Goal: Task Accomplishment & Management: Manage account settings

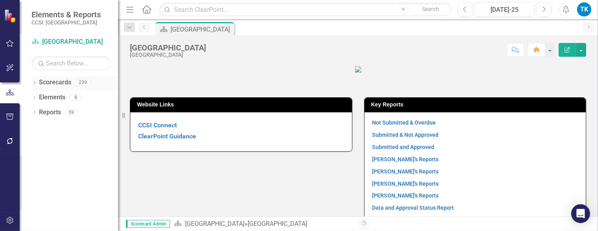
click at [36, 83] on icon "Dropdown" at bounding box center [34, 83] width 6 height 4
click at [50, 97] on link "[GEOGRAPHIC_DATA]" at bounding box center [80, 97] width 75 height 9
click at [44, 96] on link "[GEOGRAPHIC_DATA]" at bounding box center [80, 97] width 75 height 9
click at [39, 96] on icon "Dropdown" at bounding box center [38, 96] width 6 height 5
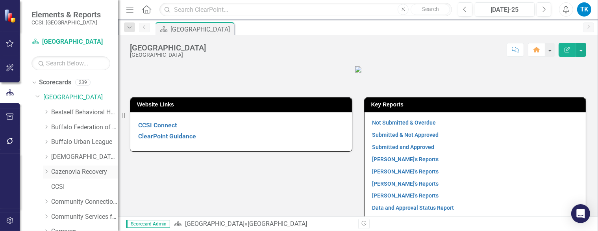
click at [61, 172] on link "Cazenovia Recovery" at bounding box center [84, 171] width 67 height 9
click at [57, 169] on link "Cazenovia Recovery" at bounding box center [84, 171] width 67 height 9
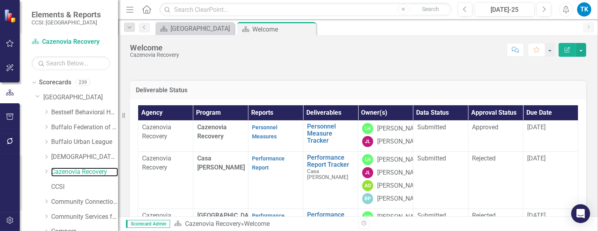
scroll to position [20, 0]
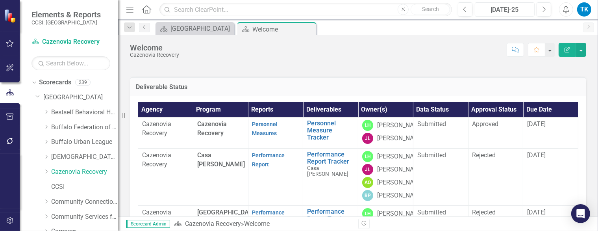
click at [495, 7] on div "[DATE]-25" at bounding box center [504, 9] width 54 height 9
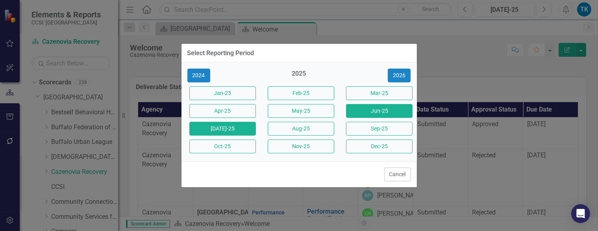
click at [377, 109] on button "Jun-25" at bounding box center [379, 111] width 67 height 14
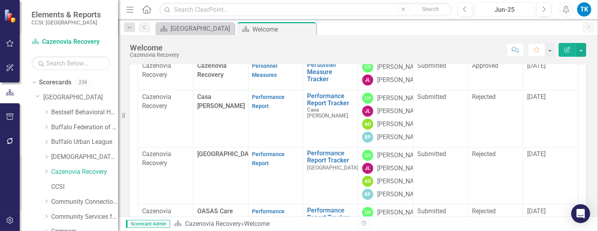
scroll to position [48, 0]
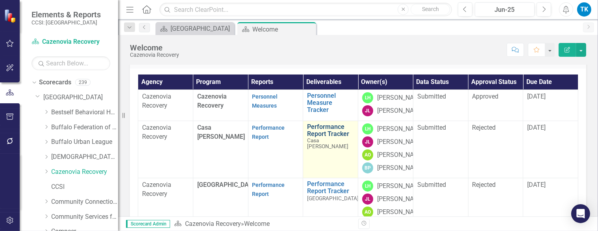
click at [315, 137] on link "Performance Report Tracker" at bounding box center [330, 130] width 47 height 14
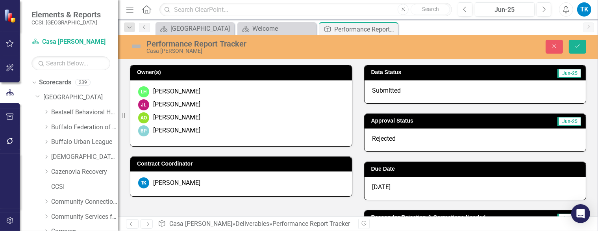
click at [381, 133] on div "Rejected" at bounding box center [475, 139] width 222 height 23
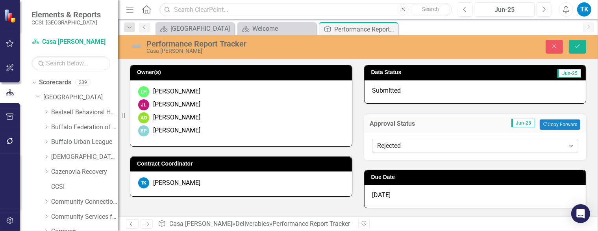
click at [391, 144] on div "Rejected" at bounding box center [470, 145] width 187 height 9
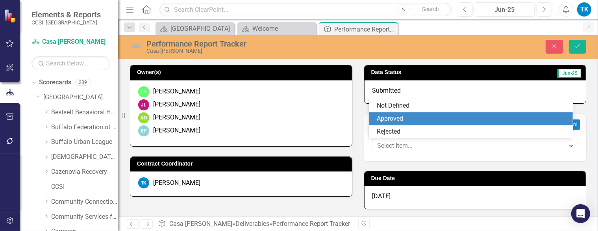
click at [418, 122] on div "Approved" at bounding box center [472, 118] width 191 height 9
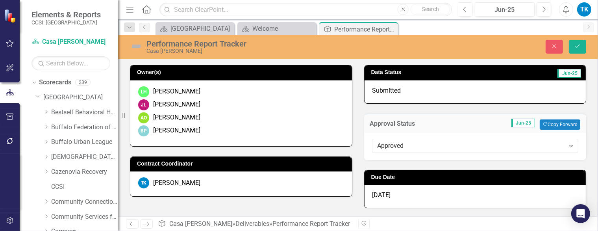
click at [385, 196] on span "[DATE]" at bounding box center [381, 194] width 18 height 7
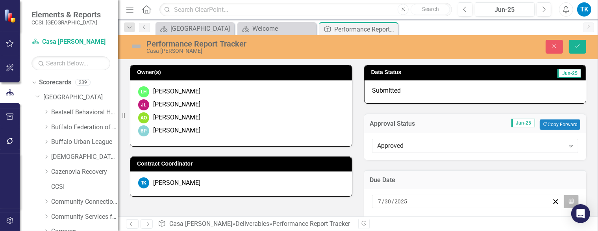
click at [568, 197] on button "Calendar" at bounding box center [571, 200] width 15 height 13
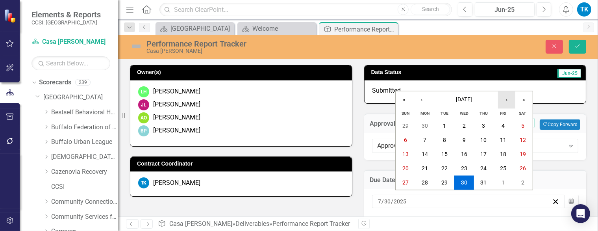
click at [504, 98] on button "›" at bounding box center [506, 99] width 17 height 17
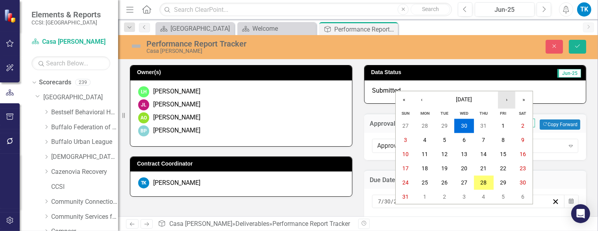
click at [504, 98] on button "›" at bounding box center [506, 99] width 17 height 17
click at [504, 97] on button "›" at bounding box center [506, 99] width 17 height 17
click at [486, 181] on button "30" at bounding box center [484, 183] width 20 height 14
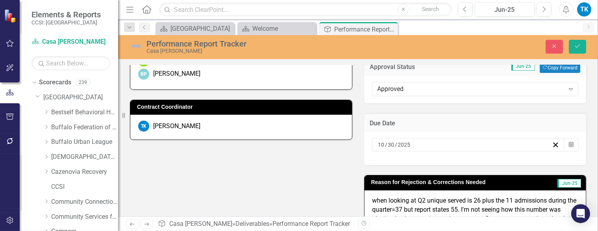
scroll to position [83, 0]
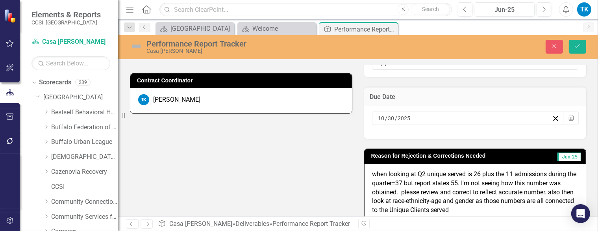
drag, startPoint x: 486, startPoint y: 209, endPoint x: 385, endPoint y: 173, distance: 106.8
click at [385, 173] on p "when looking at Q2 unique served is 26 plus the 11 admissions during the quarte…" at bounding box center [475, 192] width 206 height 45
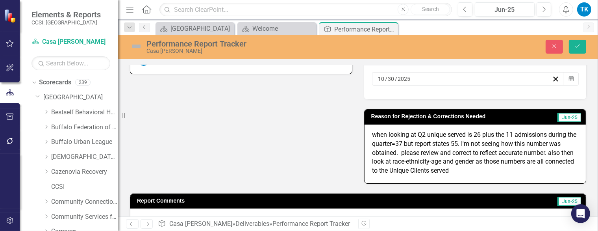
click at [480, 174] on p "when looking at Q2 unique served is 26 plus the 11 admissions during the quarte…" at bounding box center [475, 152] width 206 height 45
click at [471, 168] on p "when looking at Q2 unique served is 26 plus the 11 admissions during the quarte…" at bounding box center [475, 152] width 206 height 45
click at [472, 166] on p "when looking at Q2 unique served is 26 plus the 11 admissions during the quarte…" at bounding box center [475, 152] width 206 height 45
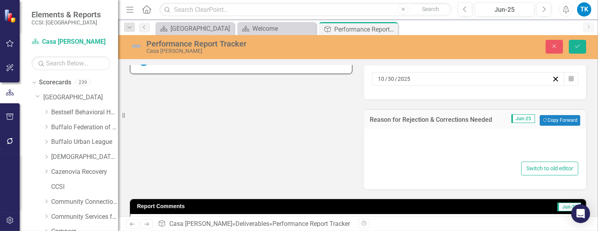
type textarea "<p>when looking at Q2 unique served is 26 plus the 11 admissions during the qua…"
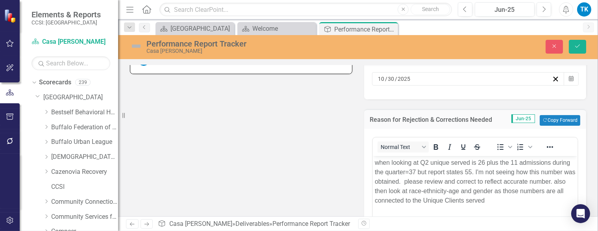
scroll to position [0, 0]
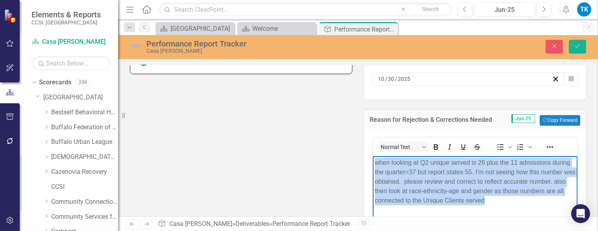
drag, startPoint x: 495, startPoint y: 200, endPoint x: 373, endPoint y: 164, distance: 127.3
click at [373, 164] on body "when looking at Q2 unique served is 26 plus the 11 admissions during the quarte…" at bounding box center [474, 214] width 205 height 118
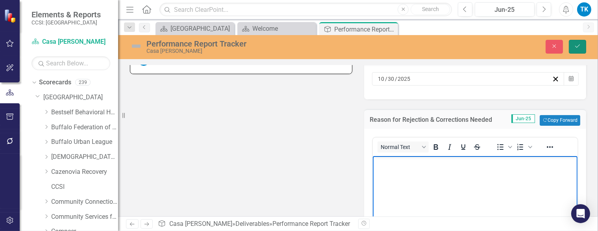
click at [574, 49] on icon "Save" at bounding box center [577, 46] width 7 height 6
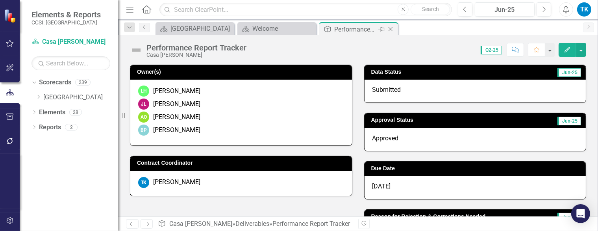
click at [390, 29] on icon at bounding box center [390, 29] width 4 height 4
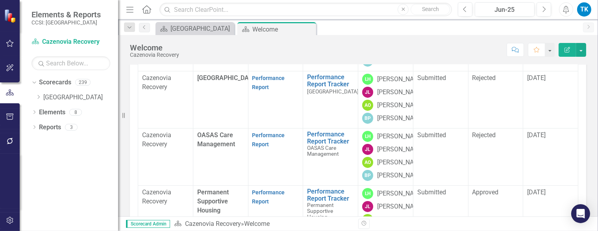
scroll to position [83, 0]
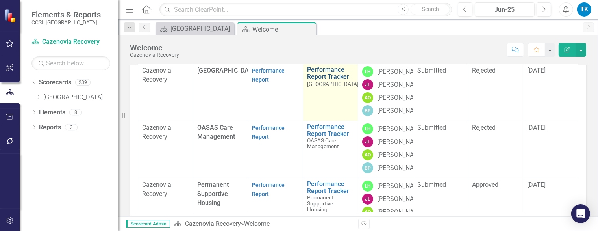
click at [320, 80] on link "Performance Report Tracker" at bounding box center [333, 73] width 52 height 14
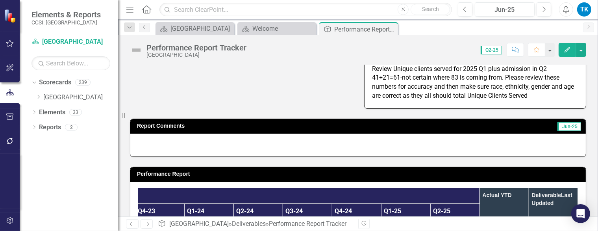
scroll to position [8, 0]
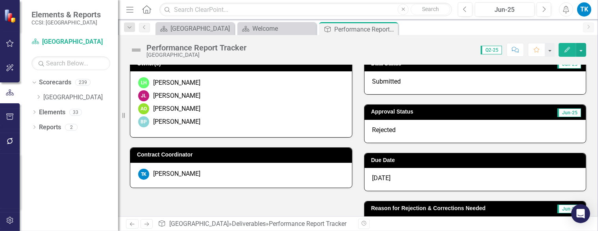
click at [401, 126] on div "Rejected" at bounding box center [475, 131] width 222 height 23
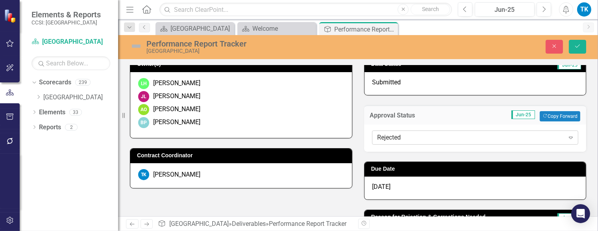
click at [392, 139] on div "Rejected" at bounding box center [470, 137] width 187 height 9
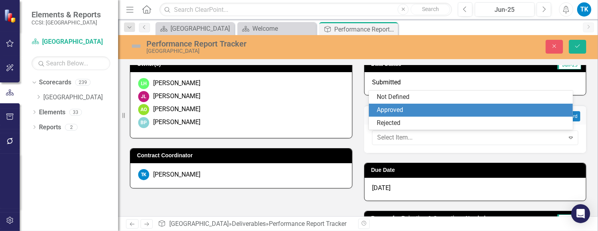
click at [399, 107] on div "Approved" at bounding box center [472, 109] width 191 height 9
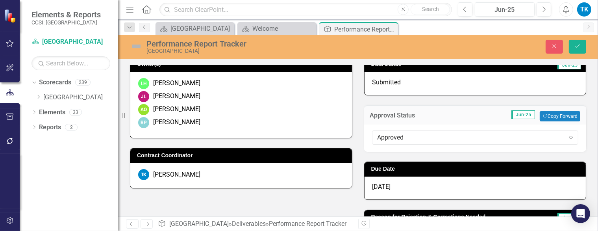
scroll to position [87, 0]
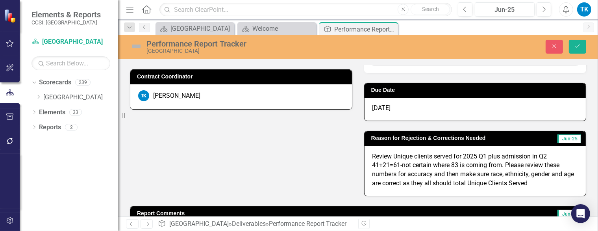
click at [468, 184] on p "Review Unique clients served for 2025 Q1 plus admission in Q2 41+21=61-not cert…" at bounding box center [475, 170] width 206 height 36
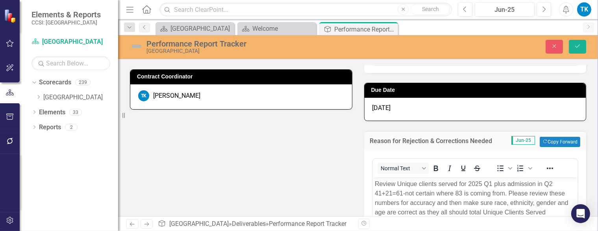
scroll to position [126, 0]
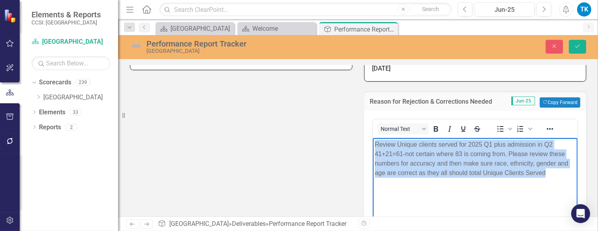
drag, startPoint x: 551, startPoint y: 171, endPoint x: 733, endPoint y: 269, distance: 206.4
click at [372, 143] on html "Review Unique clients served for 2025 Q1 plus admission in Q2 41+21=61-not cert…" at bounding box center [474, 197] width 205 height 118
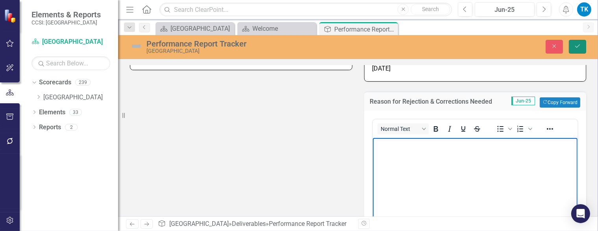
click at [571, 42] on button "Save" at bounding box center [577, 47] width 17 height 14
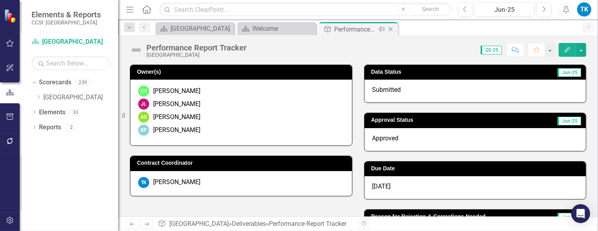
click at [392, 27] on icon at bounding box center [390, 29] width 4 height 4
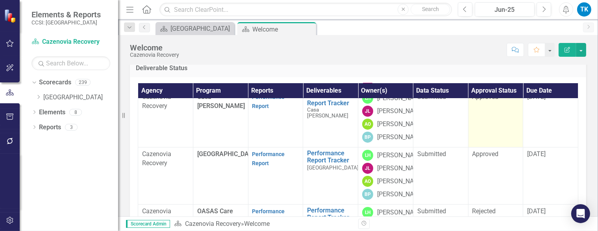
scroll to position [79, 0]
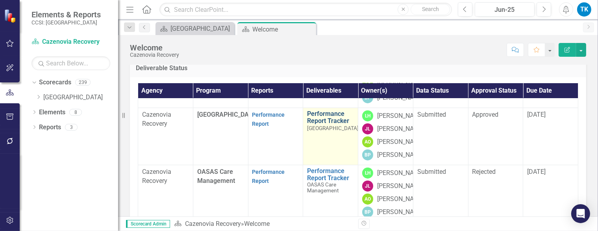
click at [325, 124] on link "Performance Report Tracker" at bounding box center [333, 117] width 52 height 14
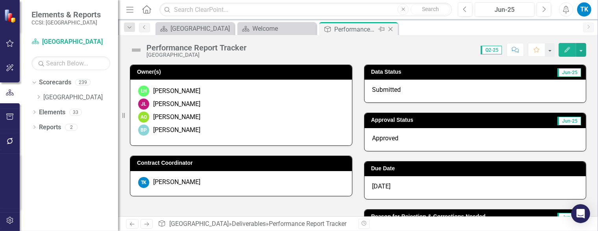
click at [389, 30] on icon at bounding box center [390, 29] width 4 height 4
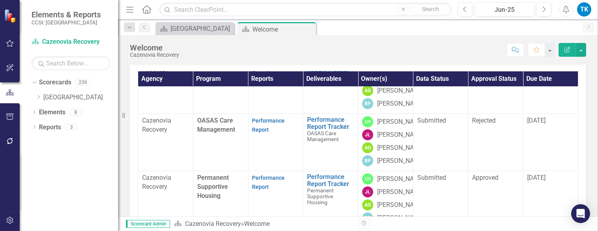
scroll to position [157, 0]
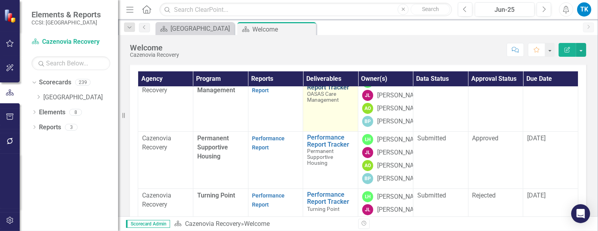
click at [317, 91] on link "Performance Report Tracker" at bounding box center [330, 84] width 47 height 14
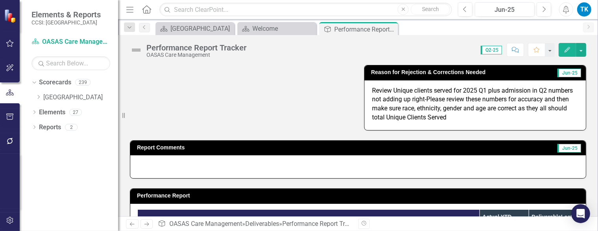
scroll to position [105, 0]
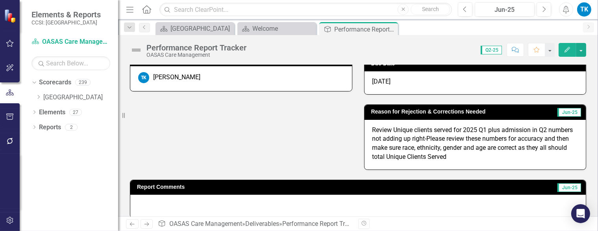
click at [439, 138] on p "Review Unique clients served for 2025 Q1 plus admission in Q2 numbers not addin…" at bounding box center [475, 144] width 206 height 36
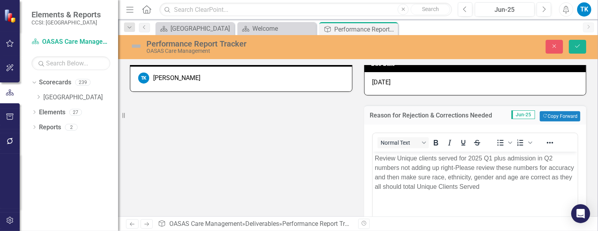
scroll to position [0, 0]
click at [490, 214] on body "Review Unique clients served for 2025 Q1 plus admission in Q2 numbers not addin…" at bounding box center [474, 210] width 205 height 118
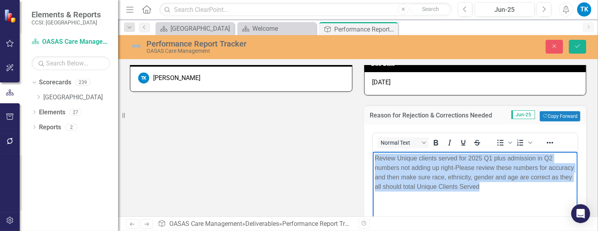
drag, startPoint x: 525, startPoint y: 188, endPoint x: 373, endPoint y: 157, distance: 155.8
click at [373, 157] on body "Review Unique clients served for 2025 Q1 plus admission in Q2 numbers not addin…" at bounding box center [474, 210] width 205 height 118
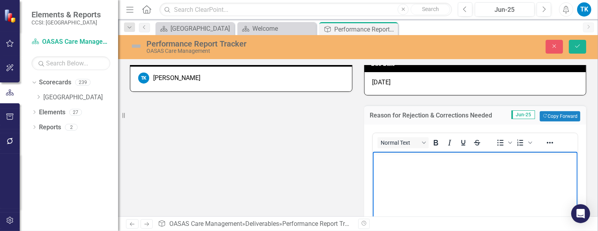
scroll to position [26, 0]
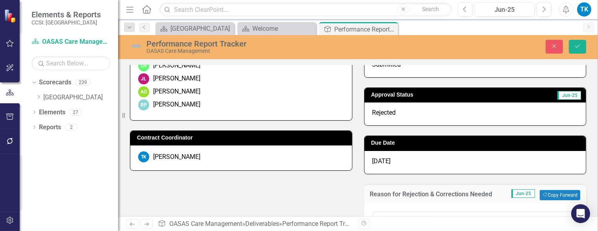
click at [399, 113] on div "Rejected" at bounding box center [475, 113] width 222 height 23
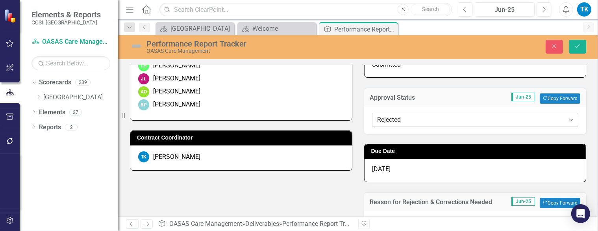
click at [398, 117] on div "Rejected" at bounding box center [470, 119] width 187 height 9
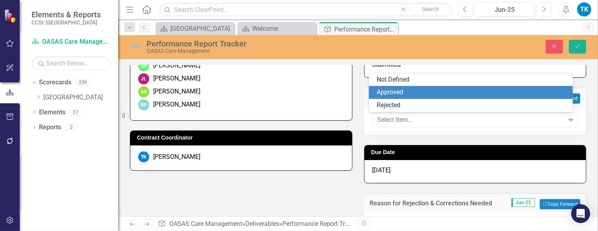
click at [392, 94] on div "Approved" at bounding box center [472, 92] width 191 height 9
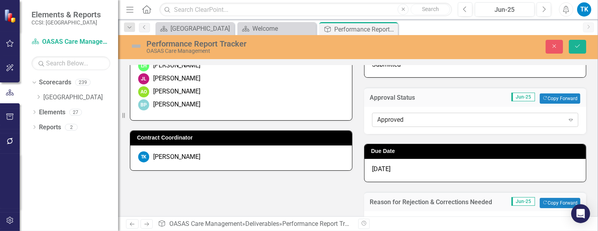
scroll to position [0, 0]
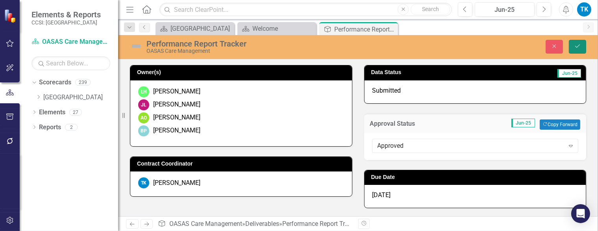
click at [570, 44] on button "Save" at bounding box center [577, 47] width 17 height 14
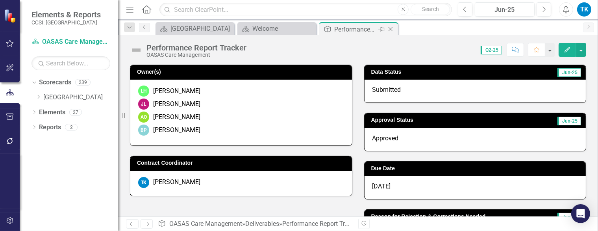
click at [389, 28] on icon at bounding box center [390, 29] width 4 height 4
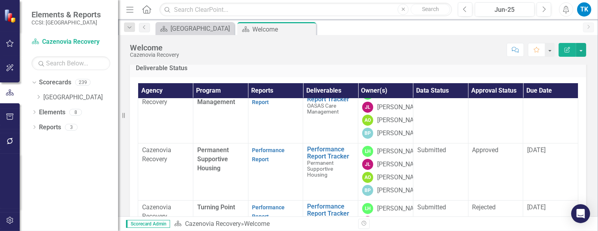
scroll to position [118, 0]
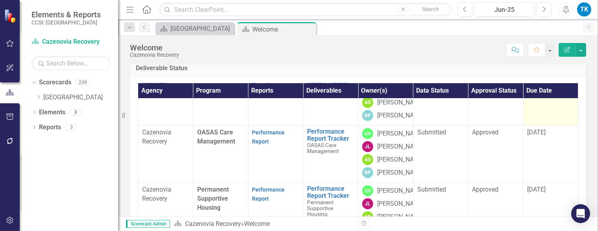
click at [536, 79] on span "[DATE]" at bounding box center [536, 74] width 18 height 7
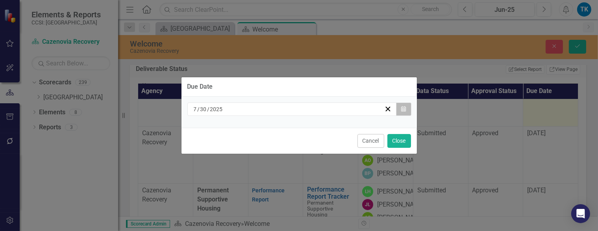
click at [402, 110] on icon "button" at bounding box center [403, 109] width 5 height 6
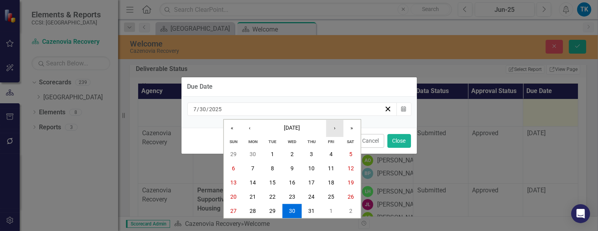
click at [332, 122] on button "›" at bounding box center [334, 128] width 17 height 17
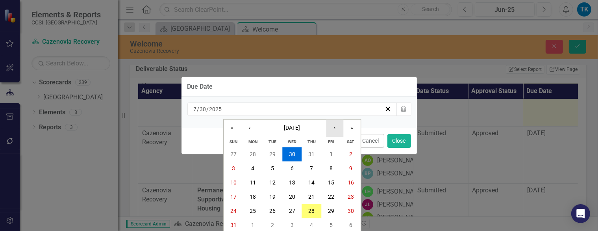
click at [332, 122] on button "›" at bounding box center [334, 128] width 17 height 17
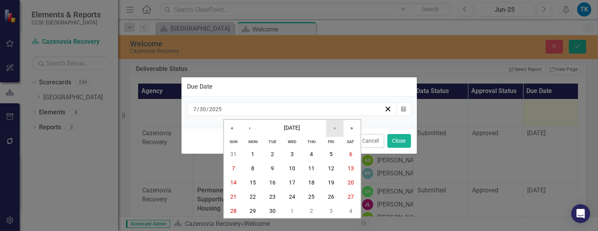
click at [332, 122] on button "›" at bounding box center [334, 128] width 17 height 17
click at [306, 211] on button "30" at bounding box center [312, 211] width 20 height 14
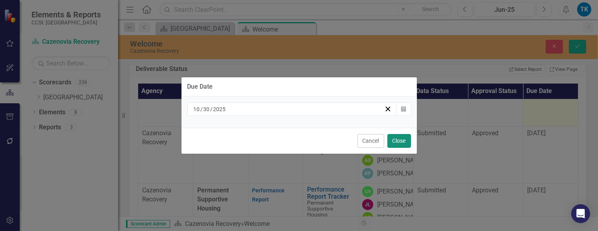
click at [400, 141] on button "Close" at bounding box center [399, 141] width 24 height 14
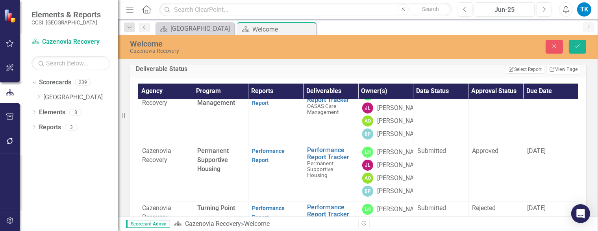
scroll to position [197, 0]
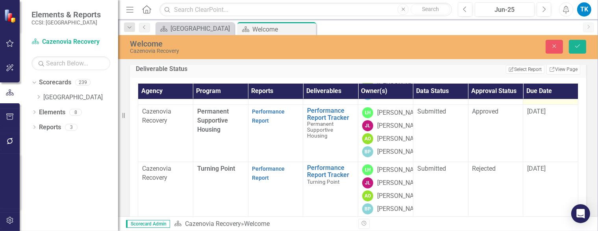
click at [533, 58] on span "[DATE]" at bounding box center [536, 53] width 18 height 7
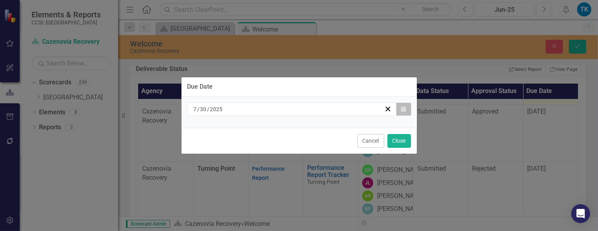
click at [406, 110] on button "Calendar" at bounding box center [403, 108] width 15 height 13
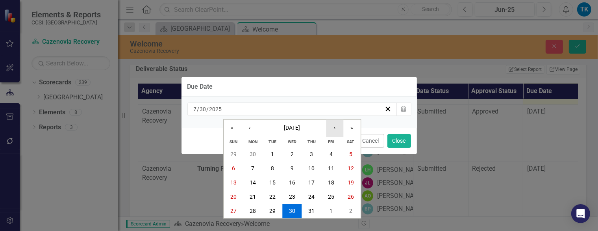
click at [336, 126] on button "›" at bounding box center [334, 128] width 17 height 17
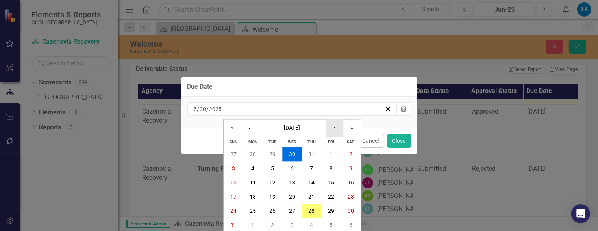
click at [336, 126] on button "›" at bounding box center [334, 128] width 17 height 17
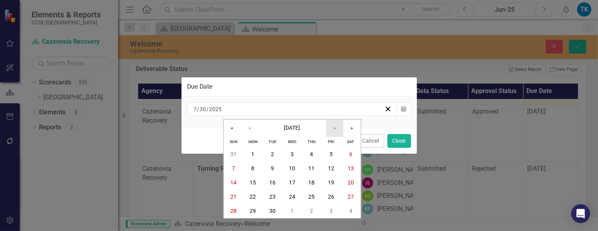
click at [336, 126] on button "›" at bounding box center [334, 128] width 17 height 17
click at [316, 210] on button "30" at bounding box center [312, 211] width 20 height 14
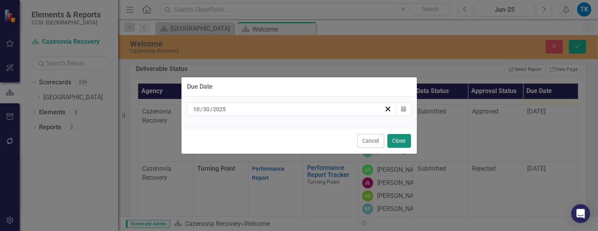
click at [401, 138] on button "Close" at bounding box center [399, 141] width 24 height 14
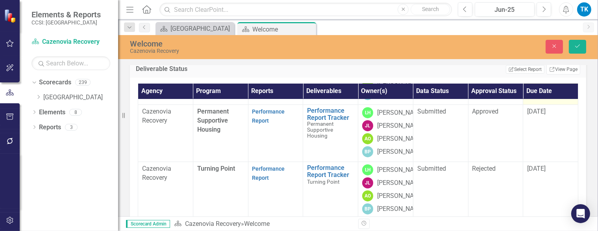
scroll to position [236, 0]
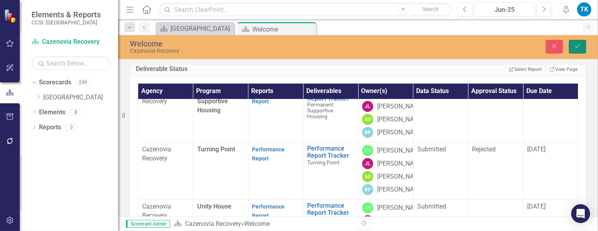
click at [576, 47] on icon "Save" at bounding box center [577, 46] width 7 height 6
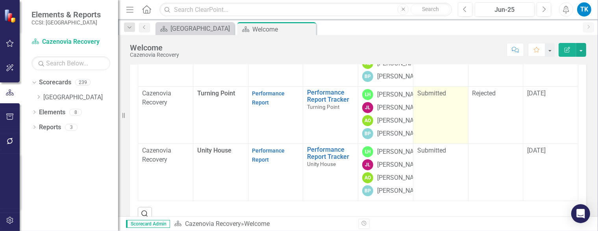
scroll to position [354, 0]
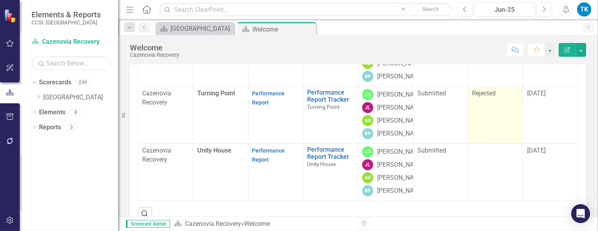
click at [476, 97] on span "Rejected" at bounding box center [484, 92] width 24 height 7
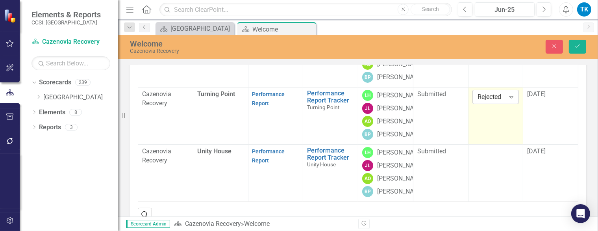
click at [479, 102] on div "Rejected" at bounding box center [491, 96] width 27 height 9
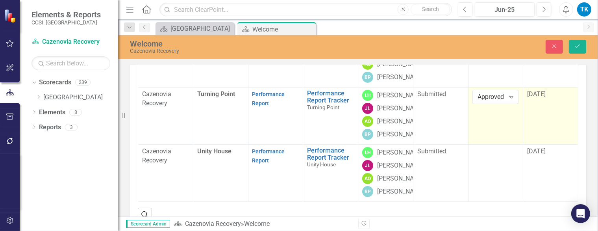
click at [528, 124] on td "[DATE]" at bounding box center [550, 115] width 55 height 57
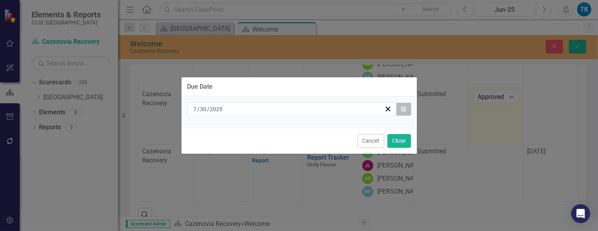
click at [405, 109] on icon "Calendar" at bounding box center [403, 109] width 5 height 6
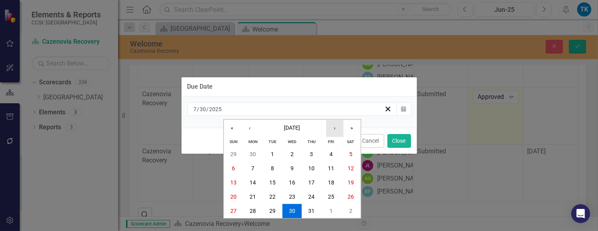
click at [332, 126] on button "›" at bounding box center [334, 128] width 17 height 17
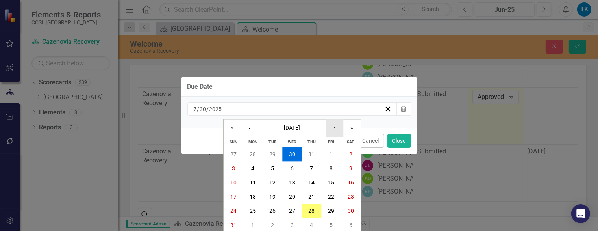
click at [332, 126] on button "›" at bounding box center [334, 128] width 17 height 17
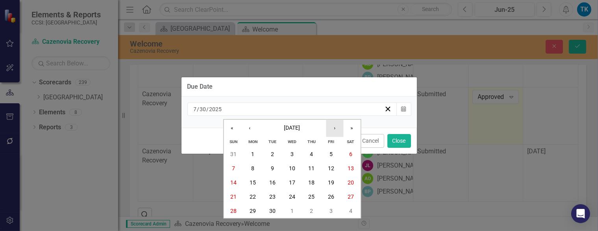
click at [332, 126] on button "›" at bounding box center [334, 128] width 17 height 17
click at [312, 211] on abbr "30" at bounding box center [312, 211] width 6 height 6
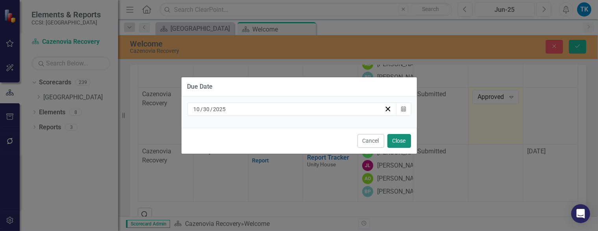
click at [398, 141] on button "Close" at bounding box center [399, 141] width 24 height 14
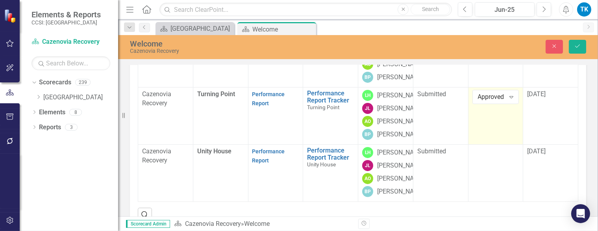
scroll to position [394, 0]
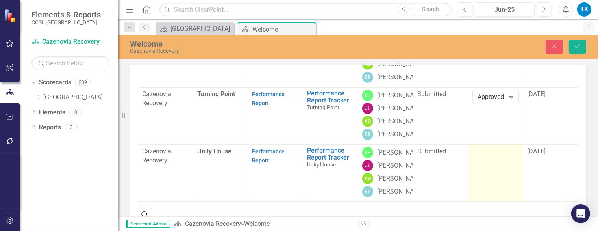
click at [483, 171] on td at bounding box center [495, 172] width 55 height 57
click at [507, 157] on icon "Expand" at bounding box center [511, 154] width 8 height 6
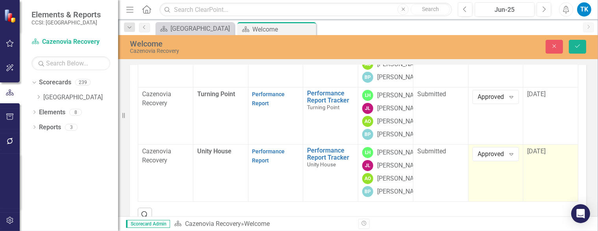
click at [527, 156] on div "[DATE]" at bounding box center [550, 151] width 47 height 9
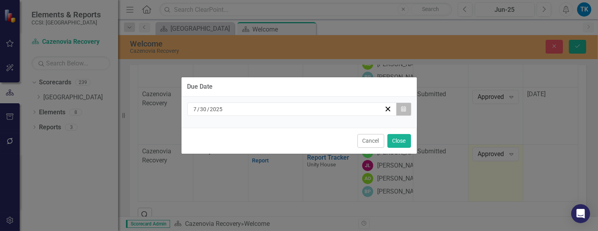
click at [405, 108] on icon "Calendar" at bounding box center [403, 109] width 5 height 6
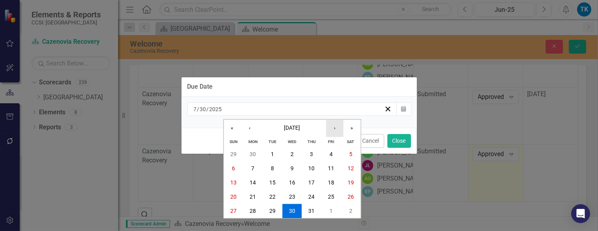
click at [337, 129] on button "›" at bounding box center [334, 128] width 17 height 17
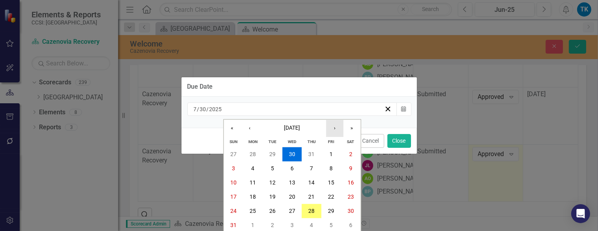
click at [337, 129] on button "›" at bounding box center [334, 128] width 17 height 17
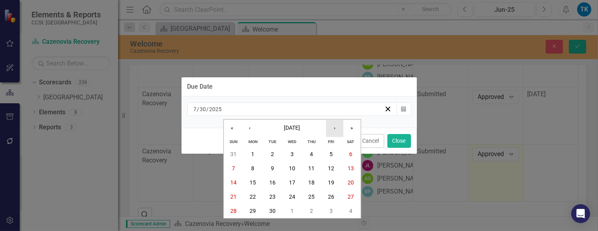
click at [337, 129] on button "›" at bounding box center [334, 128] width 17 height 17
click at [311, 209] on abbr "30" at bounding box center [312, 211] width 6 height 6
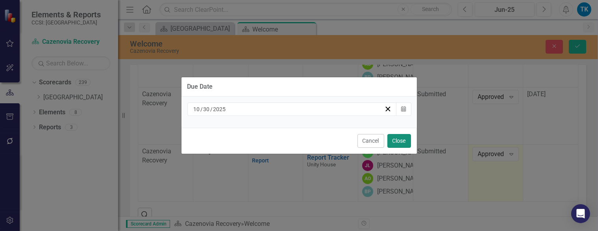
click at [392, 138] on button "Close" at bounding box center [399, 141] width 24 height 14
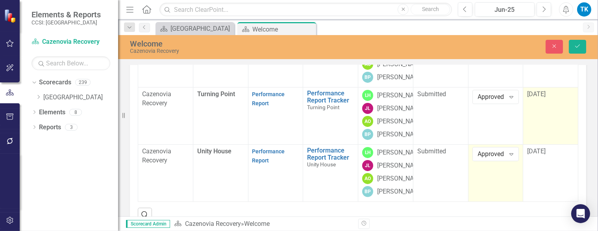
scroll to position [396, 0]
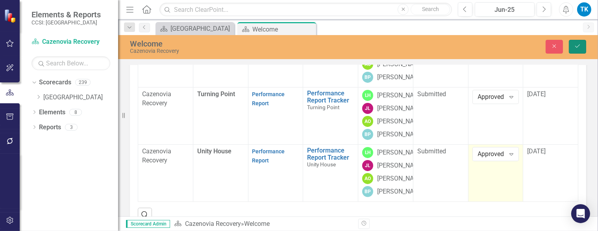
click at [584, 48] on button "Save" at bounding box center [577, 47] width 17 height 14
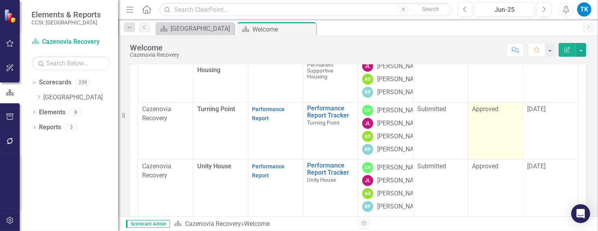
scroll to position [157, 0]
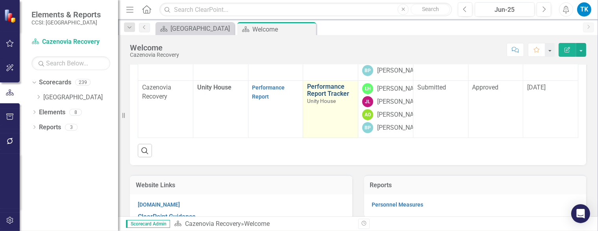
click at [318, 97] on link "Performance Report Tracker" at bounding box center [330, 90] width 47 height 14
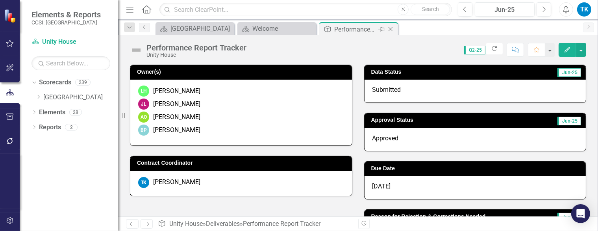
click at [392, 28] on icon "Close" at bounding box center [391, 29] width 8 height 6
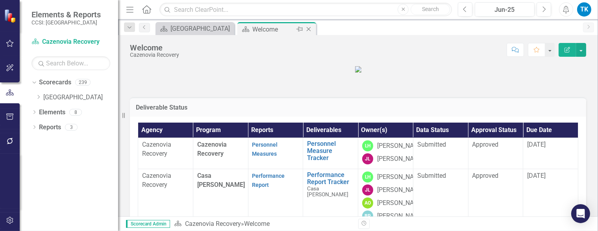
click at [313, 29] on div "Close" at bounding box center [309, 29] width 10 height 10
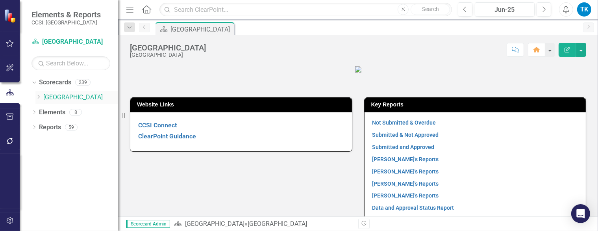
drag, startPoint x: 39, startPoint y: 95, endPoint x: 76, endPoint y: 103, distance: 38.5
click at [39, 95] on icon "Dropdown" at bounding box center [38, 96] width 6 height 5
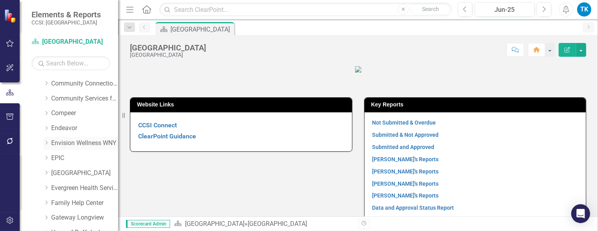
scroll to position [157, 0]
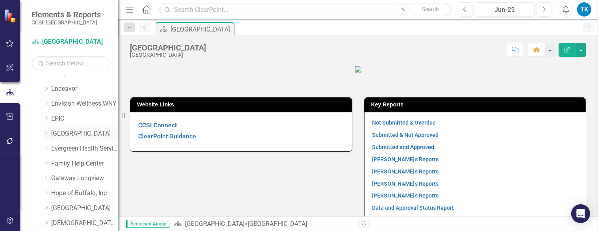
click at [66, 134] on link "[GEOGRAPHIC_DATA]" at bounding box center [84, 133] width 67 height 9
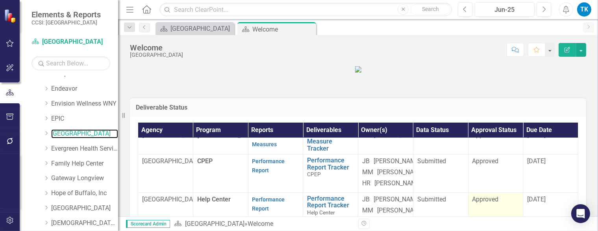
scroll to position [117, 0]
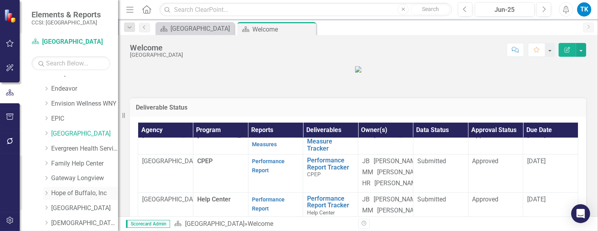
click at [53, 193] on link "Hope of Buffalo, Inc" at bounding box center [84, 193] width 67 height 9
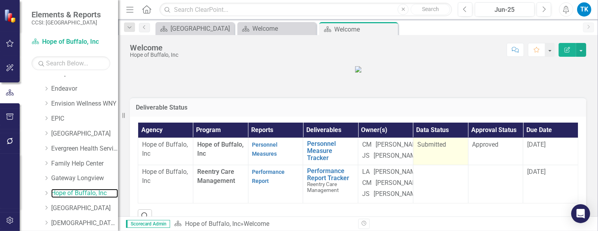
scroll to position [39, 0]
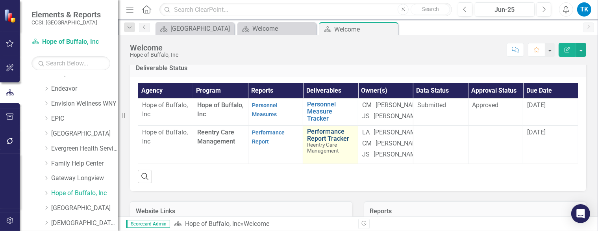
click at [318, 142] on link "Performance Report Tracker" at bounding box center [330, 135] width 47 height 14
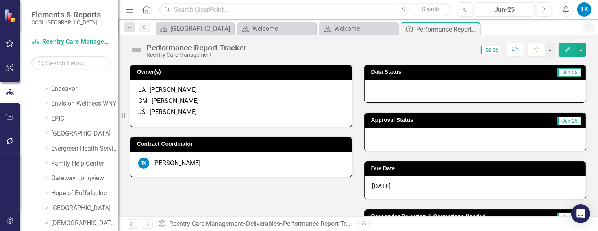
click at [374, 97] on div at bounding box center [475, 91] width 222 height 23
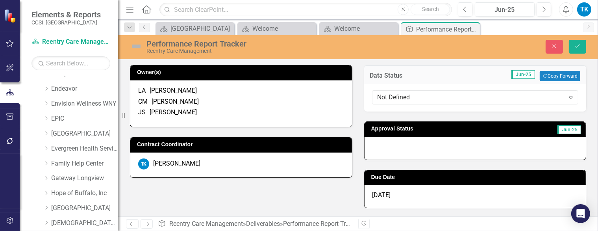
click at [377, 97] on div "Not Defined" at bounding box center [470, 97] width 187 height 9
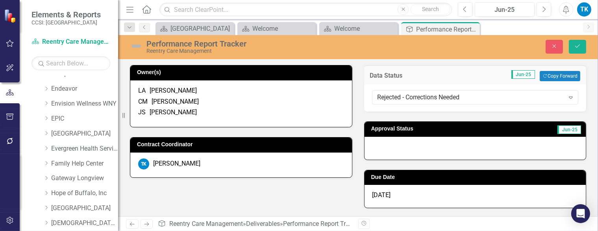
click at [380, 148] on div at bounding box center [475, 148] width 222 height 23
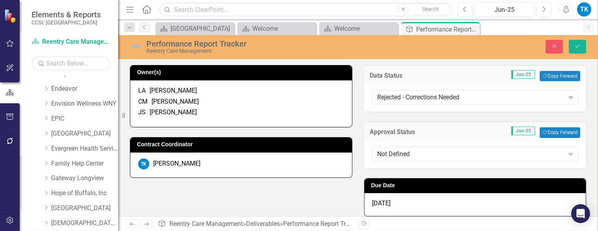
click at [381, 148] on div "Not Defined Expand" at bounding box center [475, 154] width 207 height 14
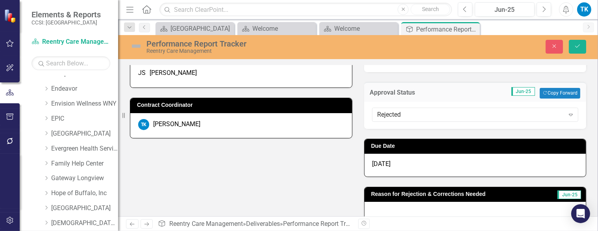
scroll to position [118, 0]
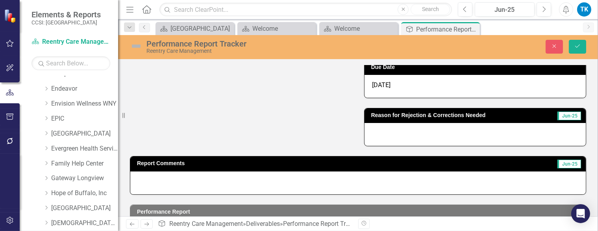
click at [381, 130] on div at bounding box center [475, 134] width 222 height 23
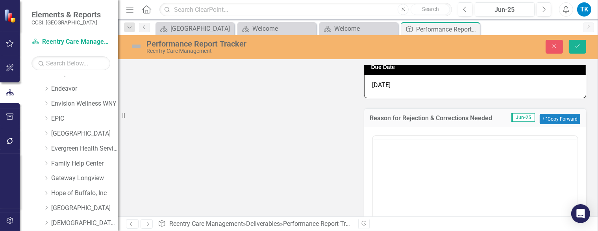
click at [381, 130] on div "Switch to old editor" at bounding box center [475, 224] width 222 height 195
click at [382, 165] on p "Rich Text Area. Press ALT-0 for help." at bounding box center [474, 160] width 201 height 9
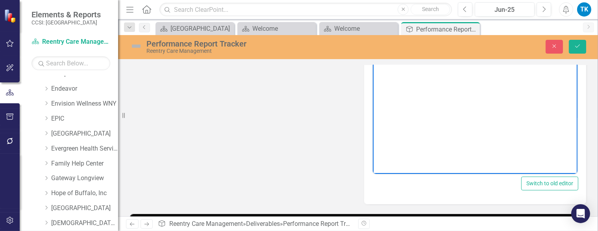
scroll to position [157, 0]
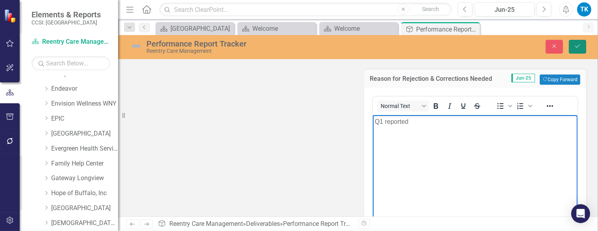
click at [578, 48] on icon "Save" at bounding box center [577, 46] width 7 height 6
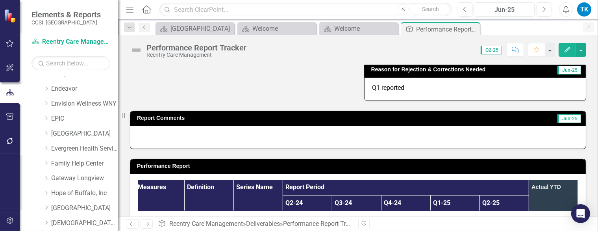
scroll to position [107, 0]
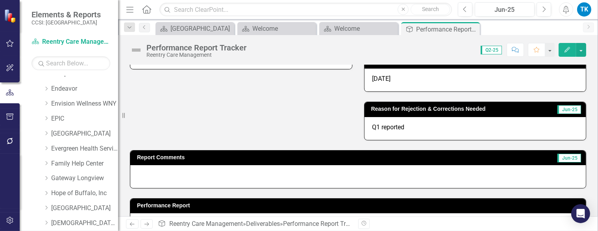
click at [414, 127] on p "Q1 reported" at bounding box center [475, 127] width 206 height 9
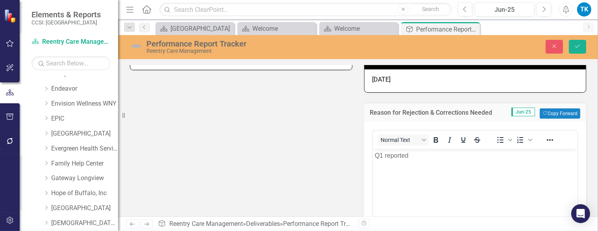
scroll to position [0, 0]
click at [412, 155] on p "Q1 reported" at bounding box center [474, 154] width 201 height 9
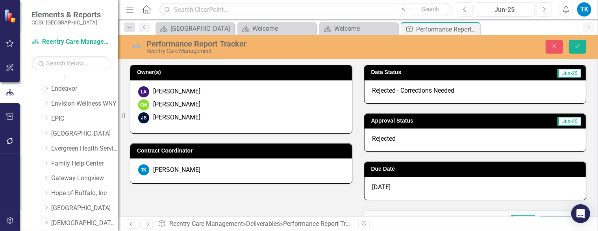
scroll to position [0, 63]
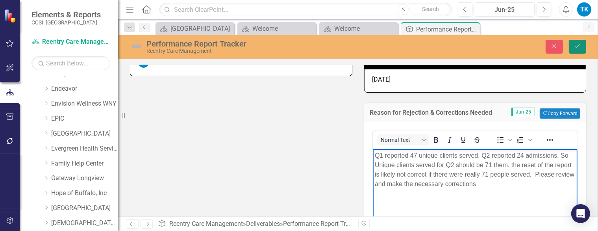
drag, startPoint x: 578, startPoint y: 43, endPoint x: 553, endPoint y: 101, distance: 63.1
click at [578, 43] on icon "Save" at bounding box center [577, 46] width 7 height 6
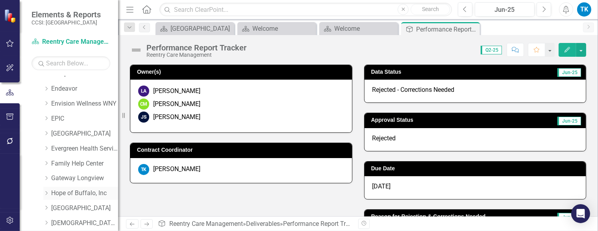
scroll to position [236, 0]
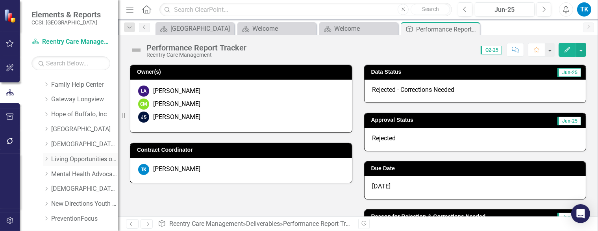
click at [47, 159] on icon "Dropdown" at bounding box center [46, 158] width 6 height 5
click at [90, 160] on link "Living Opportunities of DePaul" at bounding box center [84, 159] width 67 height 9
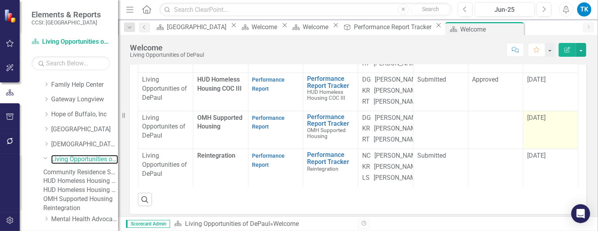
scroll to position [118, 0]
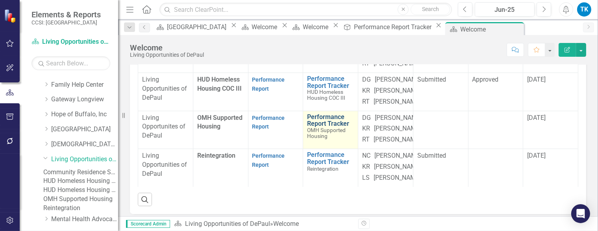
click at [313, 127] on link "Performance Report Tracker" at bounding box center [330, 120] width 47 height 14
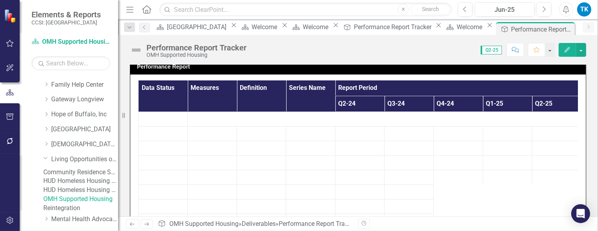
scroll to position [248, 0]
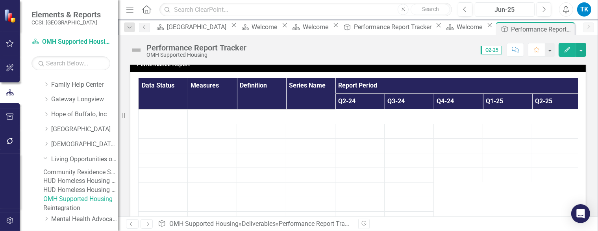
click at [496, 10] on div "Jun-25" at bounding box center [504, 9] width 54 height 9
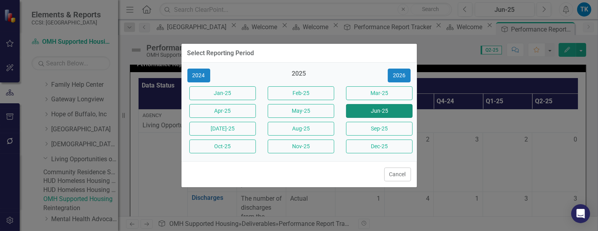
click at [397, 112] on button "Jun-25" at bounding box center [379, 111] width 67 height 14
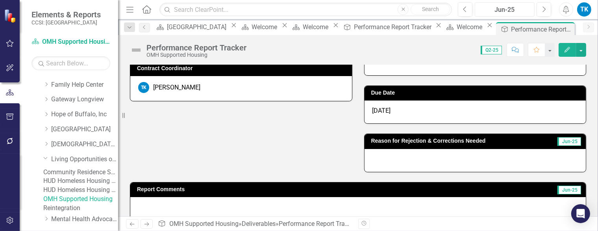
scroll to position [0, 0]
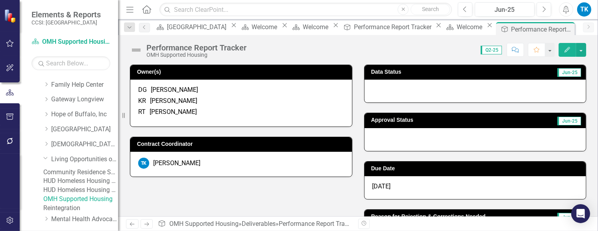
click at [391, 92] on div at bounding box center [475, 91] width 222 height 23
click at [390, 93] on div at bounding box center [475, 91] width 222 height 23
click at [390, 94] on div at bounding box center [475, 91] width 222 height 23
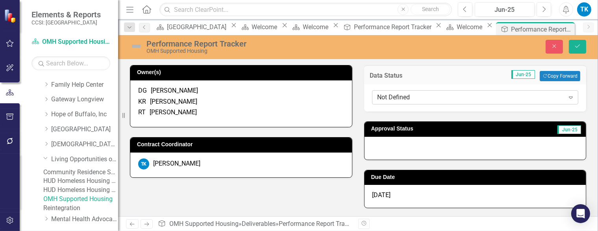
click at [387, 97] on div "Not Defined" at bounding box center [470, 97] width 187 height 9
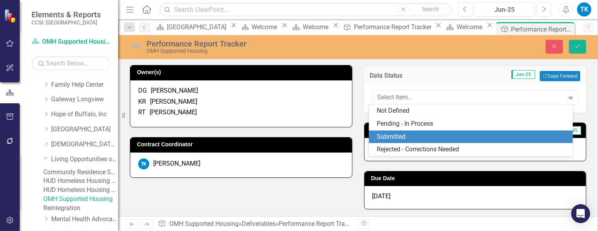
click at [398, 139] on div "Submitted" at bounding box center [472, 136] width 191 height 9
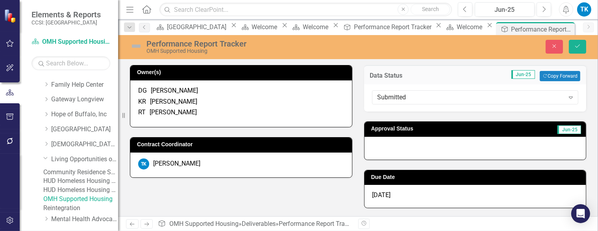
click at [386, 153] on div at bounding box center [475, 148] width 222 height 23
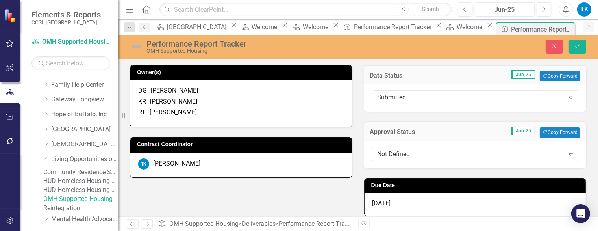
click at [386, 153] on div "Not Defined" at bounding box center [470, 153] width 187 height 9
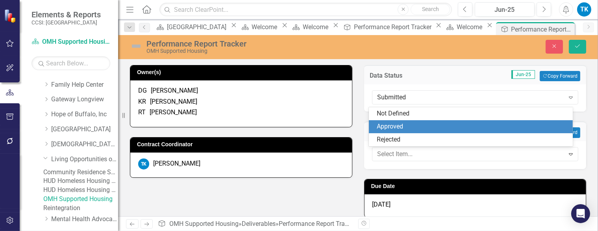
click at [396, 122] on div "Approved" at bounding box center [470, 126] width 203 height 13
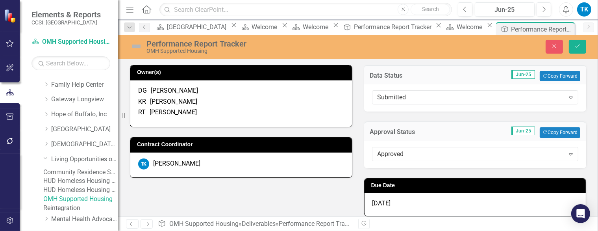
click at [384, 203] on span "4/30/25" at bounding box center [381, 202] width 18 height 7
click at [383, 203] on span "4/30/25" at bounding box center [381, 202] width 18 height 7
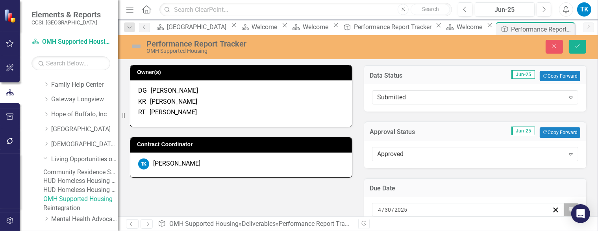
click at [569, 207] on icon "Calendar" at bounding box center [571, 210] width 5 height 6
click at [492, 216] on button "›" at bounding box center [483, 224] width 17 height 17
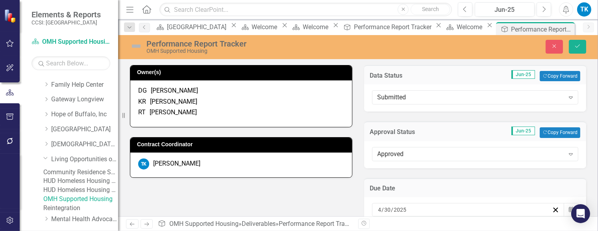
click at [492, 216] on button "›" at bounding box center [483, 224] width 17 height 17
click at [582, 47] on button "Save" at bounding box center [577, 47] width 17 height 14
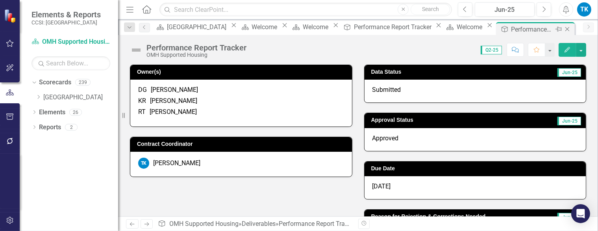
click at [563, 29] on icon "Close" at bounding box center [567, 29] width 8 height 6
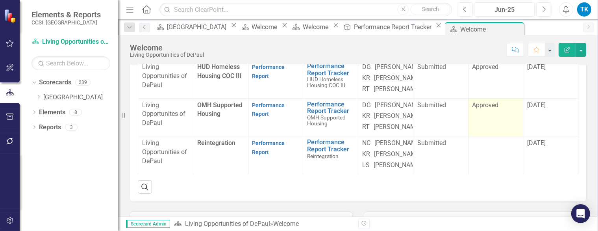
scroll to position [157, 0]
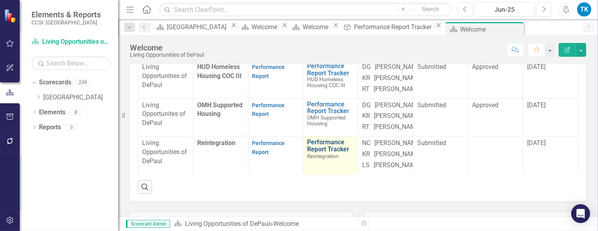
click at [317, 152] on link "Performance Report Tracker" at bounding box center [330, 146] width 47 height 14
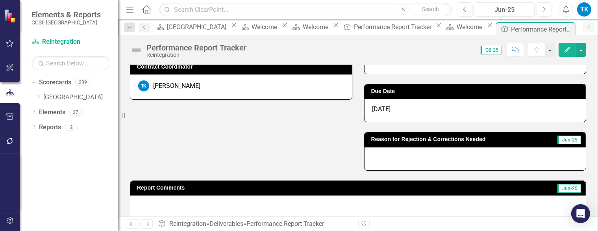
scroll to position [2, 0]
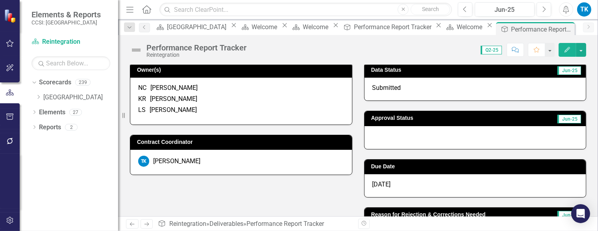
click at [399, 138] on div at bounding box center [475, 137] width 222 height 23
click at [398, 138] on div at bounding box center [475, 137] width 222 height 23
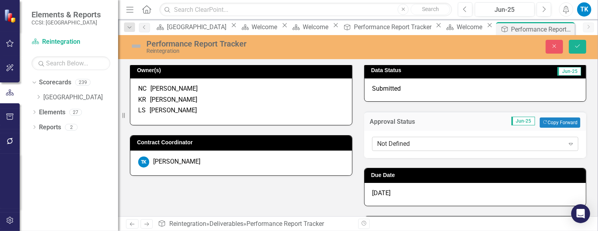
click at [383, 144] on div "Not Defined" at bounding box center [470, 143] width 187 height 9
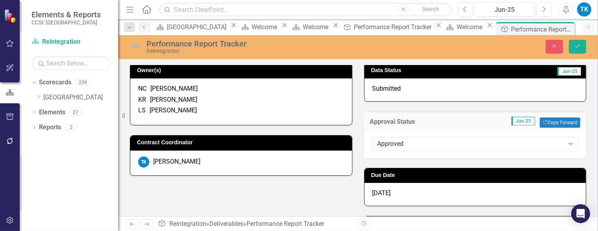
click at [379, 190] on span "[DATE]" at bounding box center [381, 192] width 18 height 7
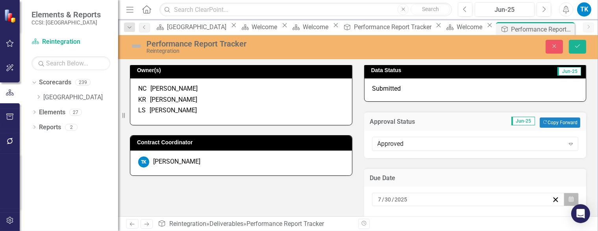
click at [569, 197] on icon "button" at bounding box center [571, 199] width 5 height 6
click at [492, 206] on button "›" at bounding box center [483, 214] width 17 height 17
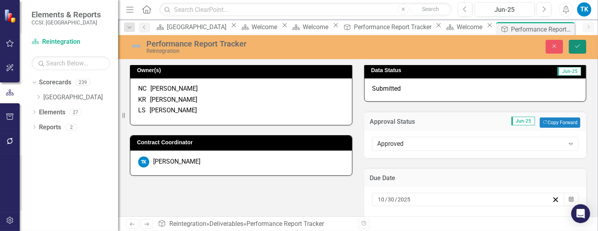
drag, startPoint x: 578, startPoint y: 42, endPoint x: 455, endPoint y: 101, distance: 136.8
click at [578, 42] on button "Save" at bounding box center [577, 47] width 17 height 14
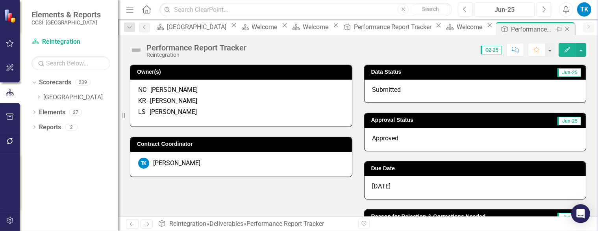
click at [563, 26] on icon "Close" at bounding box center [567, 29] width 8 height 6
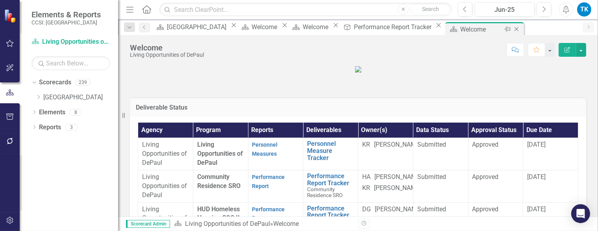
click at [512, 27] on icon "Close" at bounding box center [516, 29] width 8 height 6
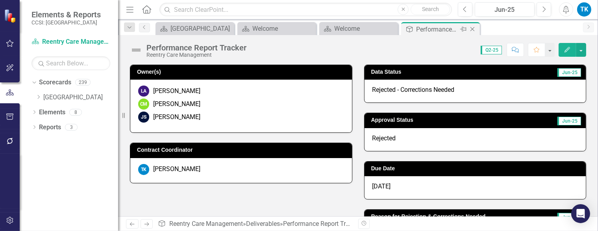
click at [473, 28] on icon "Close" at bounding box center [472, 29] width 8 height 6
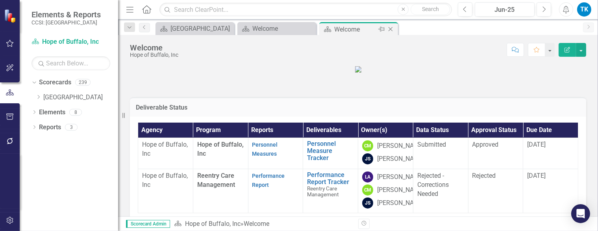
click at [392, 29] on icon "Close" at bounding box center [391, 29] width 8 height 6
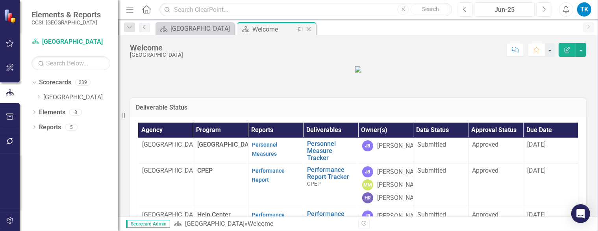
click at [310, 29] on icon "Close" at bounding box center [309, 29] width 8 height 6
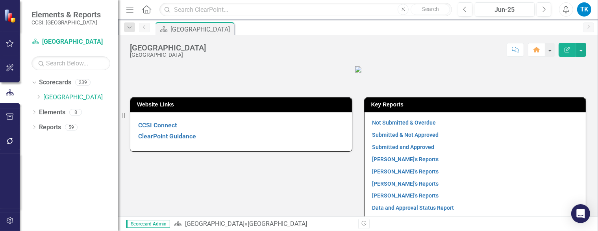
drag, startPoint x: 38, startPoint y: 96, endPoint x: 52, endPoint y: 113, distance: 21.8
click at [38, 96] on icon "Dropdown" at bounding box center [38, 96] width 6 height 5
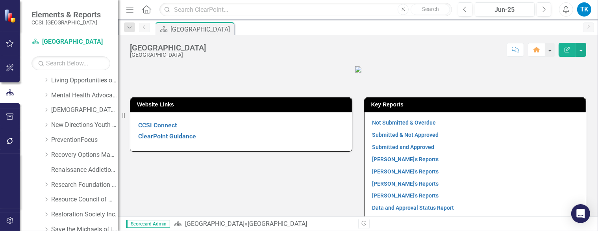
scroll to position [354, 0]
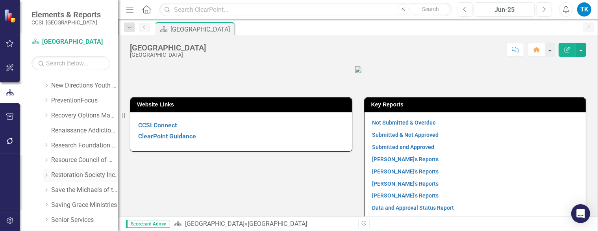
click at [82, 174] on link "Restoration Society Inc." at bounding box center [84, 174] width 67 height 9
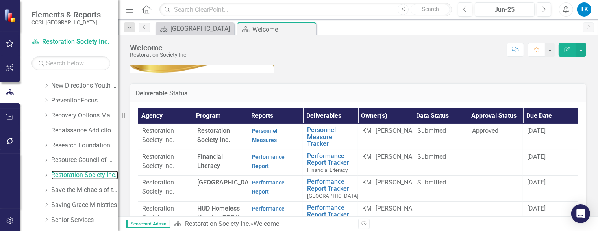
scroll to position [139, 0]
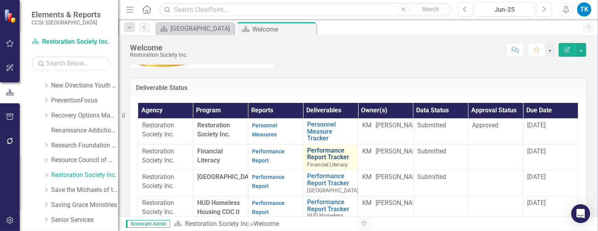
click at [321, 149] on link "Performance Report Tracker" at bounding box center [330, 154] width 47 height 14
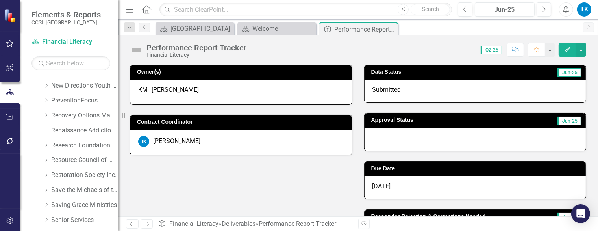
click at [387, 136] on div at bounding box center [475, 139] width 222 height 23
click at [386, 136] on div at bounding box center [475, 139] width 222 height 23
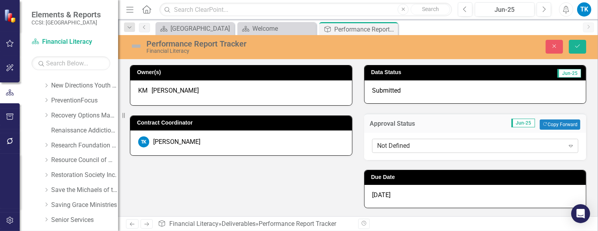
click at [387, 142] on div "Not Defined" at bounding box center [470, 145] width 187 height 9
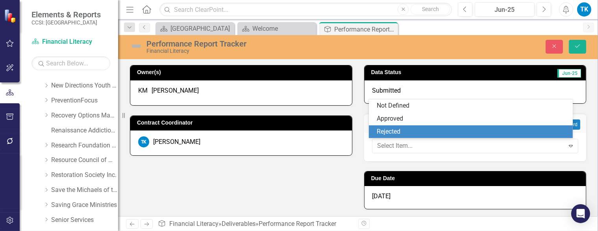
click at [398, 118] on div "Approved" at bounding box center [472, 118] width 191 height 9
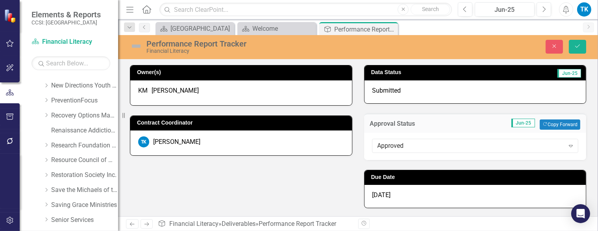
click at [395, 198] on div "[DATE]" at bounding box center [475, 196] width 222 height 23
click at [387, 194] on span "[DATE]" at bounding box center [381, 194] width 18 height 7
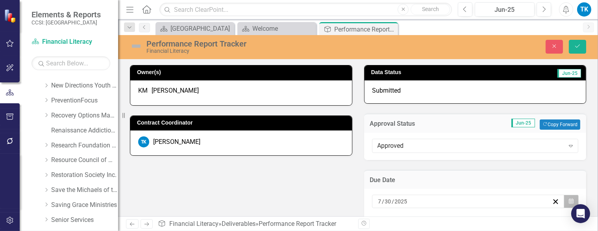
click at [569, 200] on icon "button" at bounding box center [571, 201] width 5 height 6
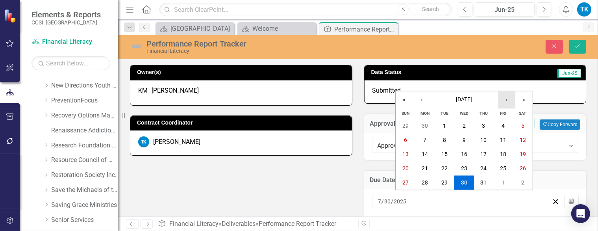
click at [507, 99] on button "›" at bounding box center [506, 99] width 17 height 17
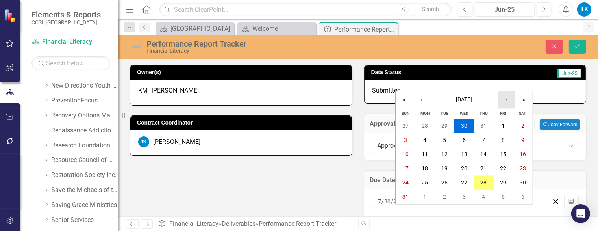
click at [505, 100] on button "›" at bounding box center [506, 99] width 17 height 17
click at [487, 179] on button "30" at bounding box center [484, 183] width 20 height 14
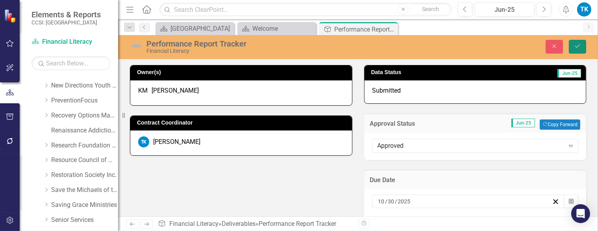
click at [573, 45] on button "Save" at bounding box center [577, 47] width 17 height 14
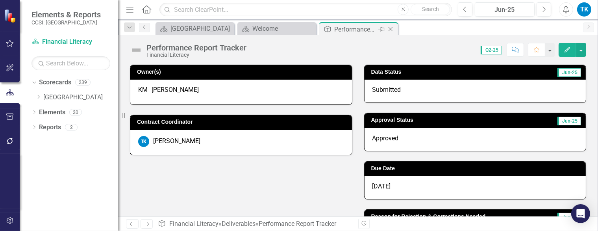
click at [392, 28] on icon "Close" at bounding box center [391, 29] width 8 height 6
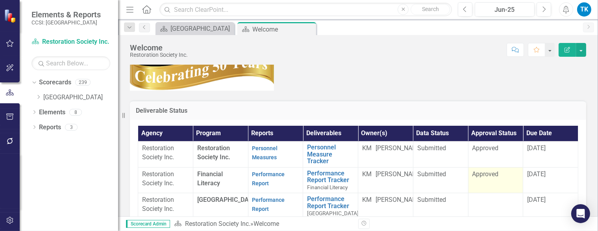
scroll to position [39, 0]
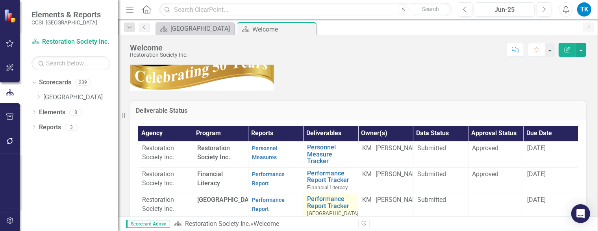
click at [322, 210] on span "[GEOGRAPHIC_DATA]" at bounding box center [333, 213] width 52 height 6
click at [316, 195] on link "Performance Report Tracker" at bounding box center [333, 202] width 52 height 14
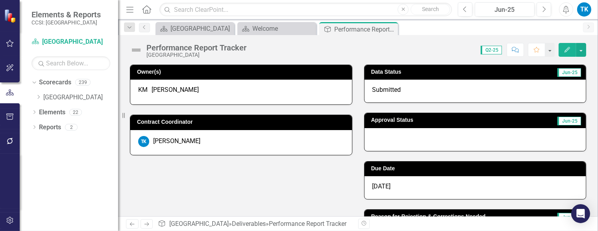
click at [381, 147] on div at bounding box center [475, 139] width 222 height 23
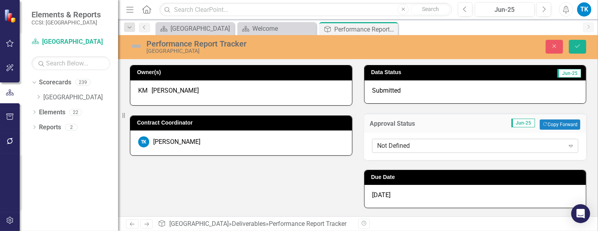
click at [379, 144] on div "Not Defined" at bounding box center [470, 145] width 187 height 9
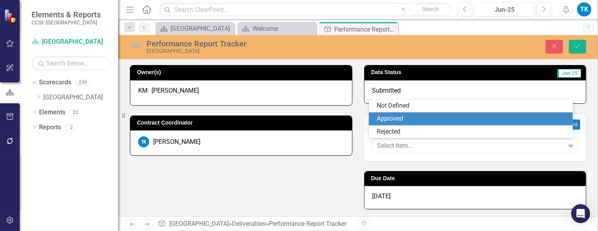
click at [398, 122] on div "Approved" at bounding box center [472, 118] width 191 height 9
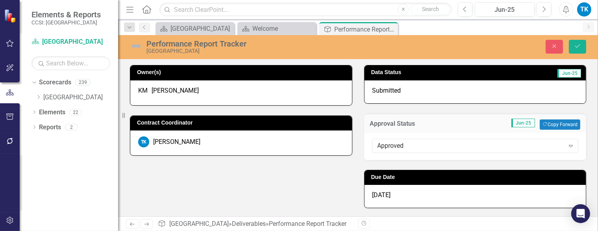
click at [398, 191] on div "[DATE]" at bounding box center [475, 196] width 222 height 23
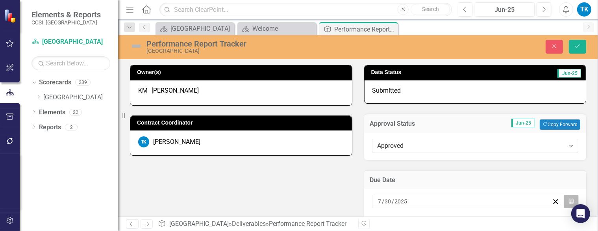
click at [569, 201] on icon "button" at bounding box center [571, 201] width 5 height 6
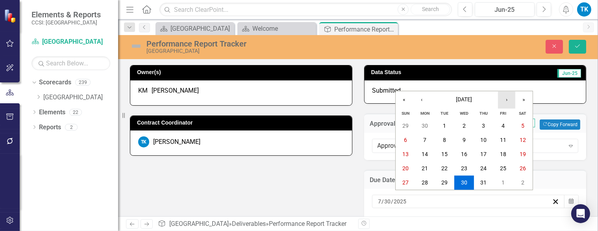
click at [506, 99] on button "›" at bounding box center [506, 99] width 17 height 17
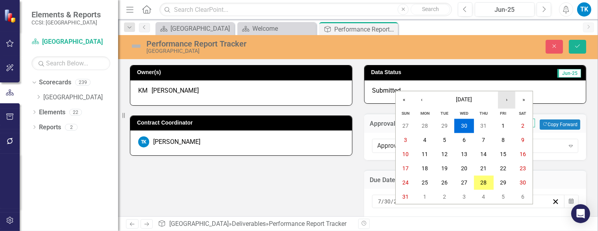
click at [506, 99] on button "›" at bounding box center [506, 99] width 17 height 17
click at [507, 103] on button "›" at bounding box center [506, 99] width 17 height 17
click at [481, 180] on abbr "30" at bounding box center [484, 182] width 6 height 6
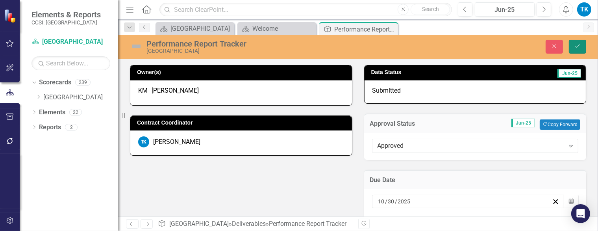
click at [572, 47] on button "Save" at bounding box center [577, 47] width 17 height 14
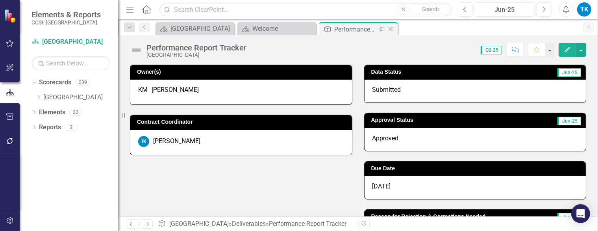
click at [390, 28] on icon at bounding box center [390, 29] width 4 height 4
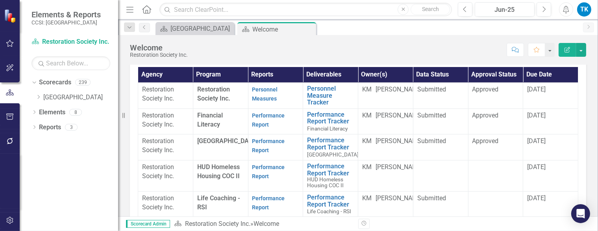
scroll to position [200, 0]
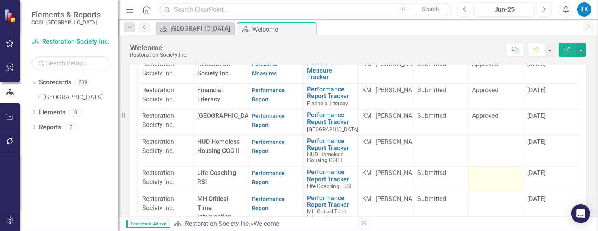
click at [479, 166] on td at bounding box center [495, 179] width 55 height 26
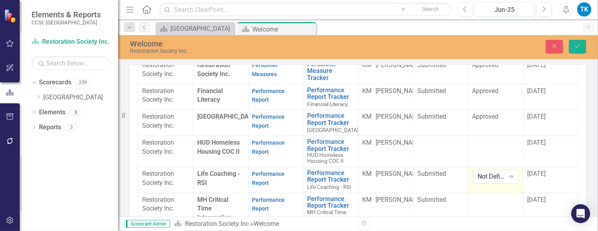
click at [479, 172] on div "Not Defined" at bounding box center [491, 176] width 27 height 9
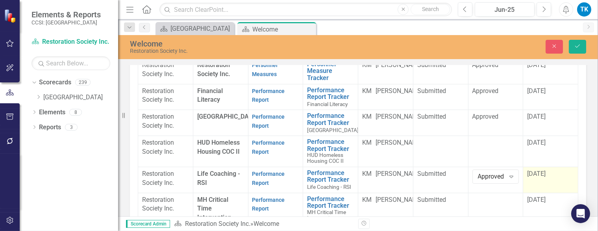
click at [527, 170] on span "[DATE]" at bounding box center [536, 173] width 18 height 7
click at [528, 170] on span "[DATE]" at bounding box center [536, 173] width 18 height 7
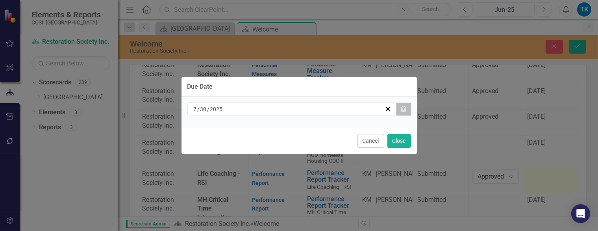
click at [406, 108] on button "Calendar" at bounding box center [403, 108] width 15 height 13
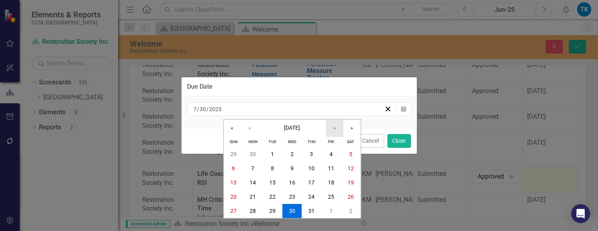
click at [335, 128] on button "›" at bounding box center [334, 128] width 17 height 17
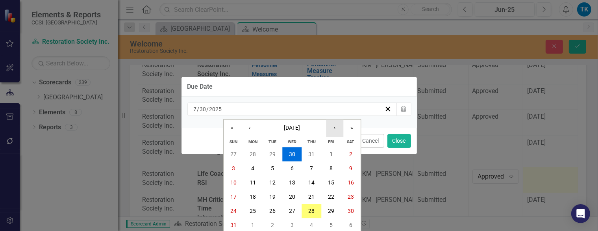
click at [335, 128] on button "›" at bounding box center [334, 128] width 17 height 17
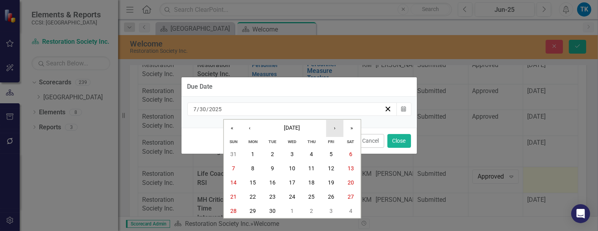
click at [335, 128] on button "›" at bounding box center [334, 128] width 17 height 17
click at [313, 209] on abbr "30" at bounding box center [312, 211] width 6 height 6
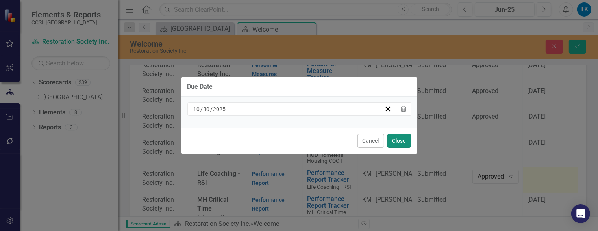
click at [403, 141] on button "Close" at bounding box center [399, 141] width 24 height 14
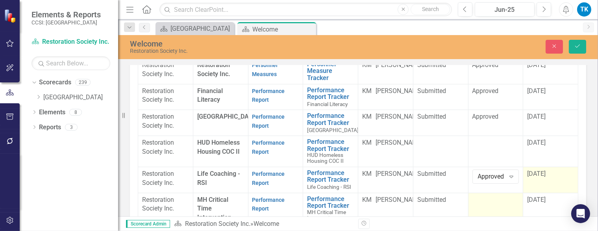
click at [473, 192] on td at bounding box center [495, 212] width 55 height 41
click at [486, 198] on div "Not Defined" at bounding box center [491, 202] width 27 height 9
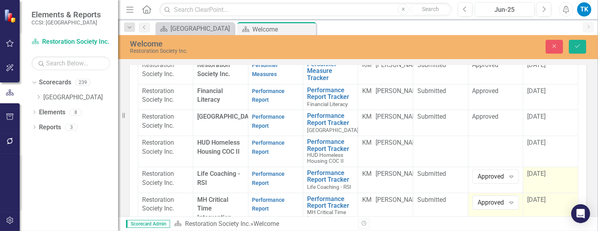
click at [534, 195] on div "[DATE]" at bounding box center [550, 199] width 47 height 9
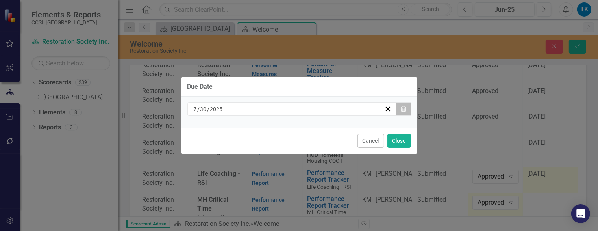
click at [406, 108] on button "Calendar" at bounding box center [403, 108] width 15 height 13
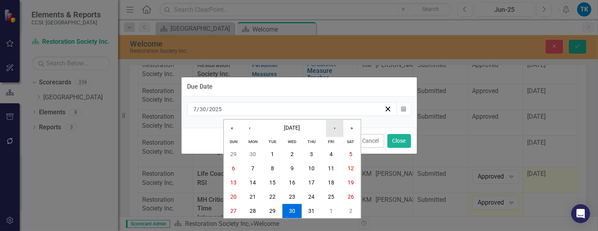
click at [338, 127] on button "›" at bounding box center [334, 128] width 17 height 17
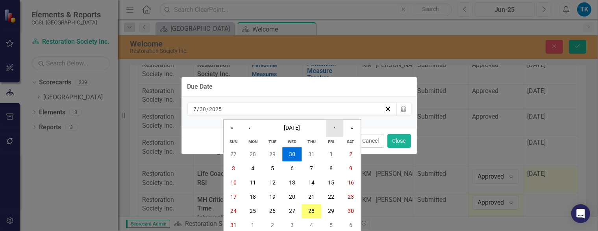
click at [338, 127] on button "›" at bounding box center [334, 128] width 17 height 17
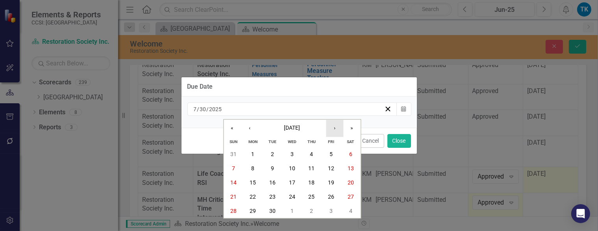
click at [338, 127] on button "›" at bounding box center [334, 128] width 17 height 17
click at [311, 207] on button "30" at bounding box center [312, 211] width 20 height 14
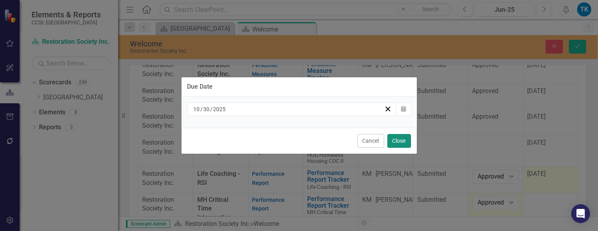
click at [398, 142] on button "Close" at bounding box center [399, 141] width 24 height 14
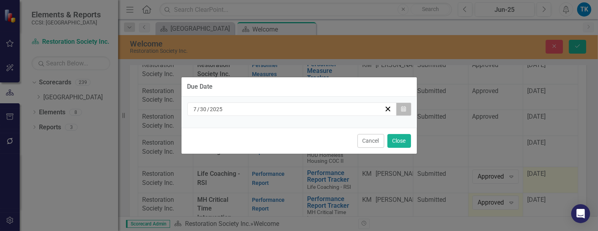
click at [406, 110] on button "Calendar" at bounding box center [403, 108] width 15 height 13
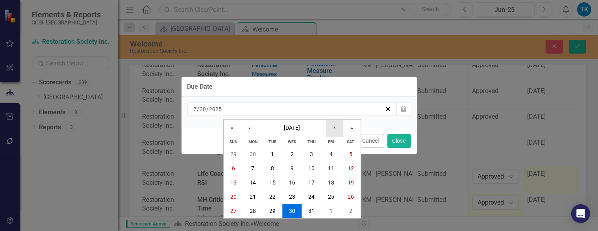
click at [337, 127] on button "›" at bounding box center [334, 128] width 17 height 17
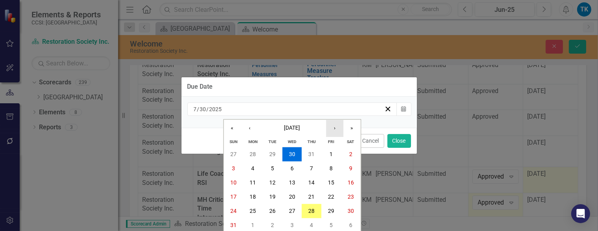
click at [337, 127] on button "›" at bounding box center [334, 128] width 17 height 17
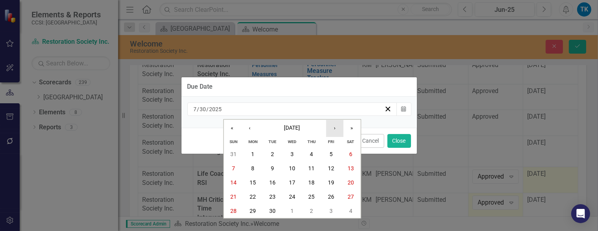
click at [337, 127] on button "›" at bounding box center [334, 128] width 17 height 17
click at [316, 207] on button "30" at bounding box center [312, 211] width 20 height 14
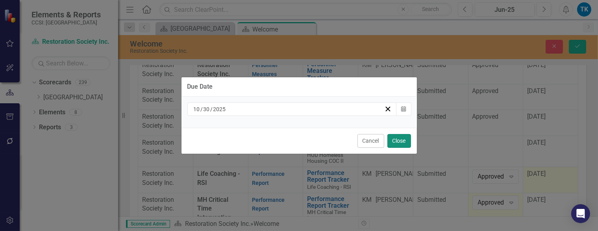
click at [402, 141] on button "Close" at bounding box center [399, 141] width 24 height 14
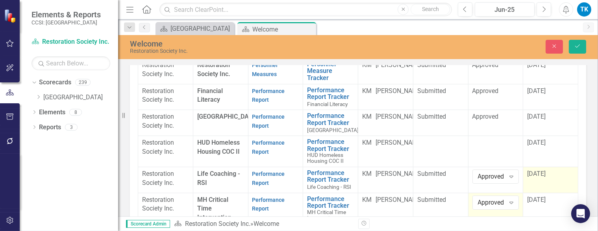
scroll to position [151, 0]
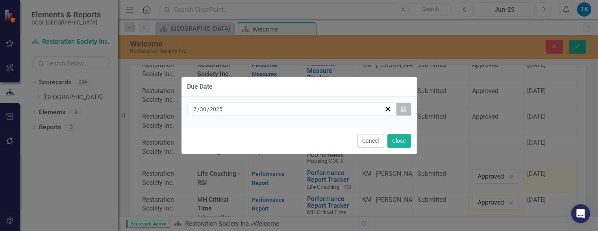
click at [405, 109] on icon "Calendar" at bounding box center [403, 109] width 5 height 6
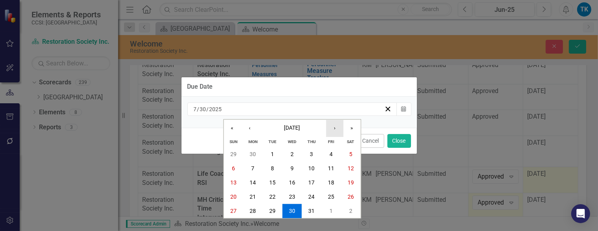
click at [335, 128] on button "›" at bounding box center [334, 128] width 17 height 17
click at [335, 129] on button "›" at bounding box center [334, 128] width 17 height 17
click at [310, 212] on abbr "30" at bounding box center [312, 211] width 6 height 6
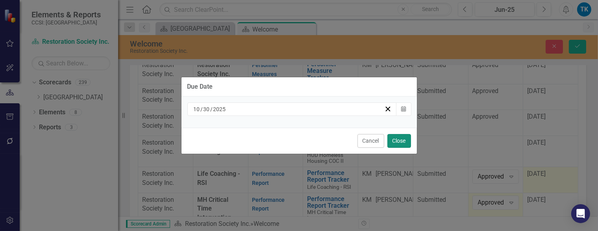
click at [399, 138] on button "Close" at bounding box center [399, 141] width 24 height 14
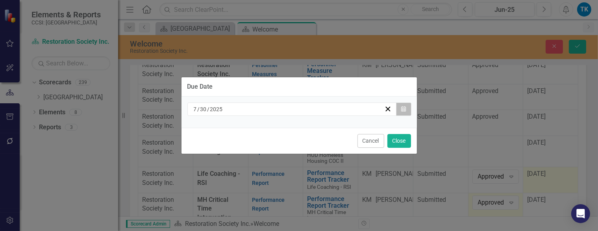
click at [403, 109] on icon "Calendar" at bounding box center [403, 109] width 5 height 6
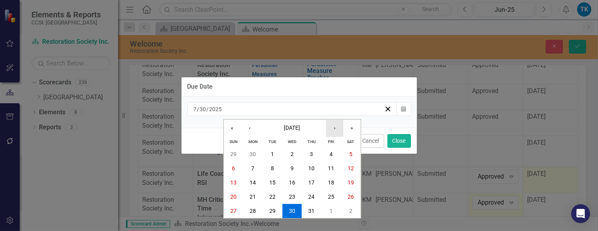
click at [333, 126] on button "›" at bounding box center [334, 128] width 17 height 17
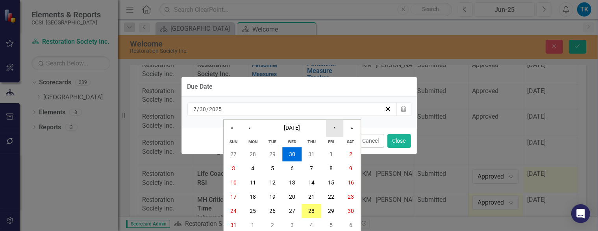
click at [335, 126] on button "›" at bounding box center [334, 128] width 17 height 17
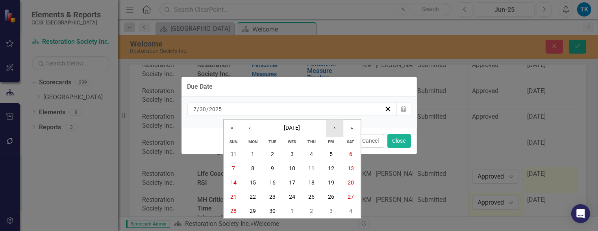
click at [335, 126] on button "›" at bounding box center [334, 128] width 17 height 17
click at [315, 212] on button "30" at bounding box center [312, 211] width 20 height 14
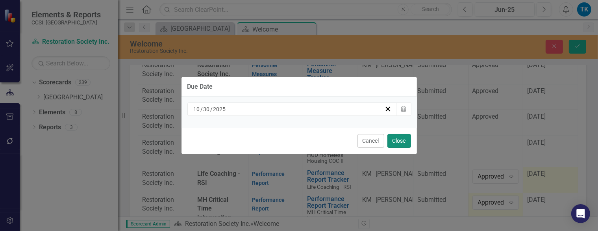
click at [393, 139] on button "Close" at bounding box center [399, 141] width 24 height 14
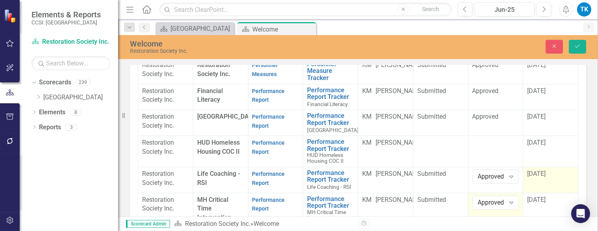
scroll to position [239, 0]
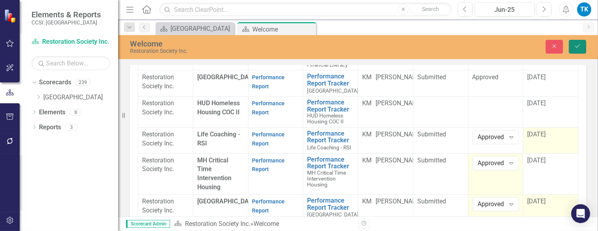
drag, startPoint x: 580, startPoint y: 45, endPoint x: 578, endPoint y: 52, distance: 6.9
click at [578, 50] on button "Save" at bounding box center [577, 47] width 17 height 14
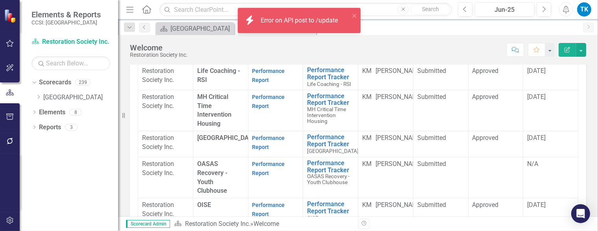
scroll to position [316, 0]
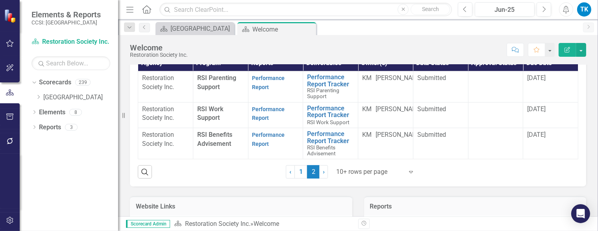
scroll to position [179, 0]
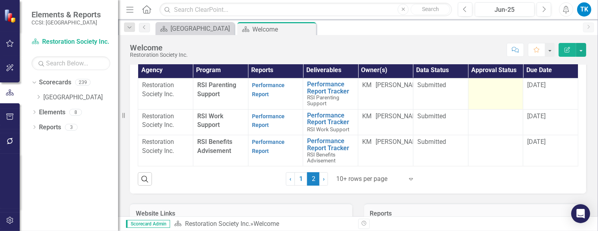
click at [486, 90] on td at bounding box center [495, 93] width 55 height 31
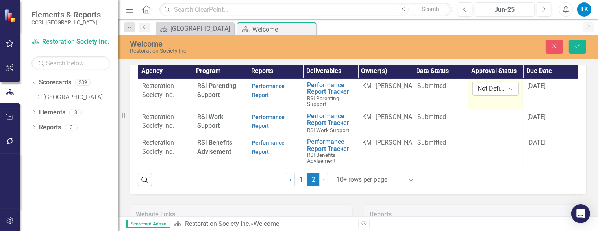
click at [484, 87] on div "Not Defined" at bounding box center [491, 88] width 27 height 9
click at [530, 83] on span "4/30/25" at bounding box center [536, 85] width 18 height 7
click at [531, 83] on span "4/30/25" at bounding box center [536, 85] width 18 height 7
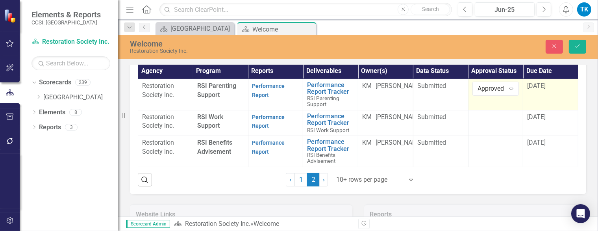
click at [531, 83] on span "4/30/25" at bounding box center [536, 85] width 18 height 7
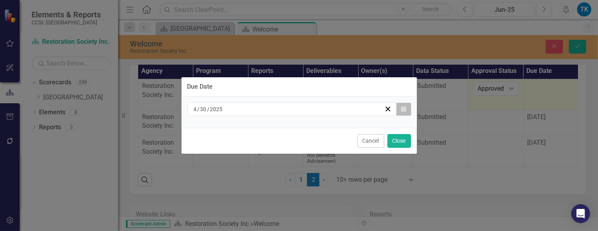
click at [406, 107] on button "Calendar" at bounding box center [403, 108] width 15 height 13
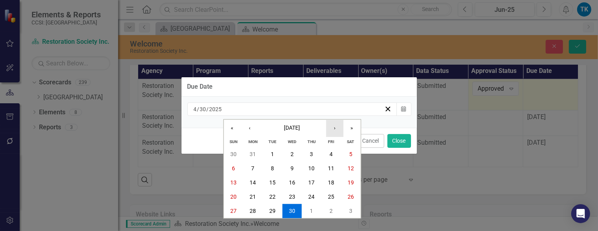
click at [333, 128] on button "›" at bounding box center [334, 128] width 17 height 17
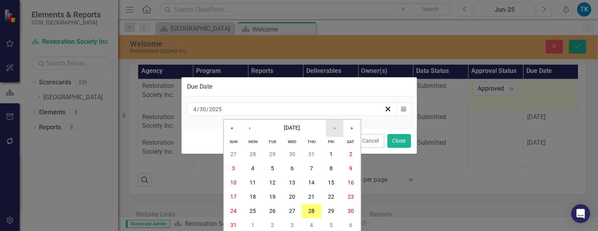
click at [333, 128] on button "›" at bounding box center [334, 128] width 17 height 17
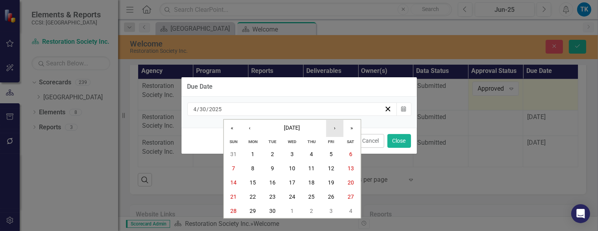
click at [335, 128] on button "›" at bounding box center [334, 128] width 17 height 17
click at [318, 212] on button "30" at bounding box center [312, 211] width 20 height 14
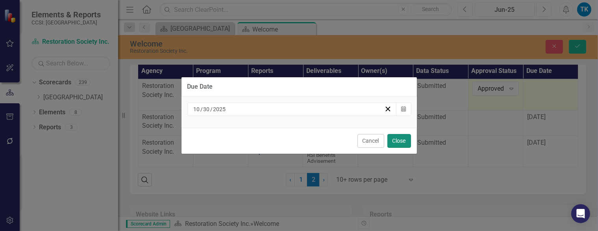
click at [399, 146] on button "Close" at bounding box center [399, 141] width 24 height 14
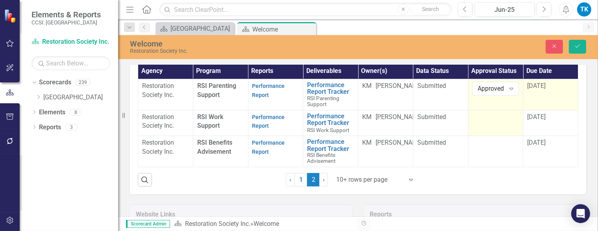
click at [486, 120] on td at bounding box center [495, 123] width 55 height 26
click at [485, 118] on div "Not Defined" at bounding box center [491, 119] width 27 height 9
click at [482, 119] on div "Not Defined" at bounding box center [491, 119] width 27 height 9
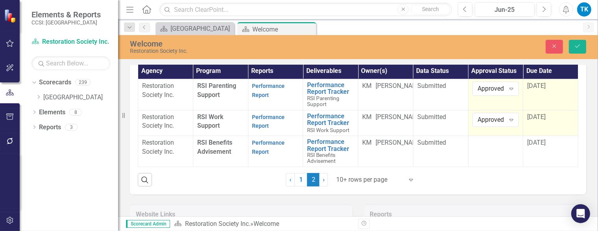
click at [538, 113] on span "4/30/25" at bounding box center [536, 116] width 18 height 7
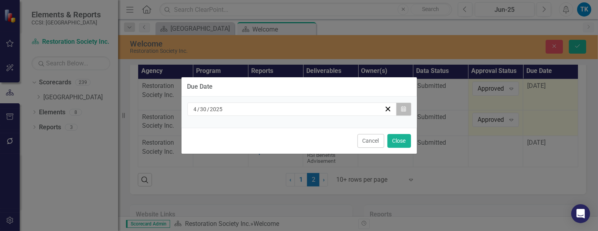
click at [408, 109] on button "Calendar" at bounding box center [403, 108] width 15 height 13
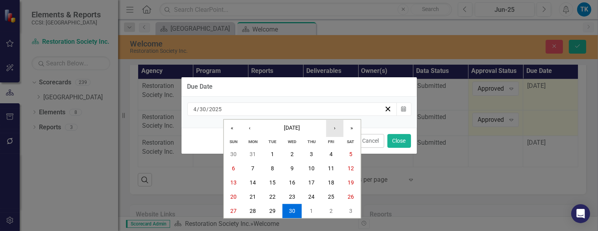
click at [336, 131] on button "›" at bounding box center [334, 128] width 17 height 17
click at [337, 131] on button "›" at bounding box center [334, 128] width 17 height 17
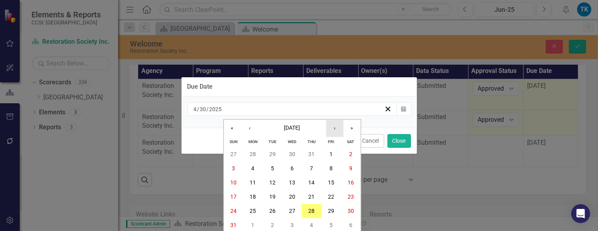
click at [338, 131] on button "›" at bounding box center [334, 128] width 17 height 17
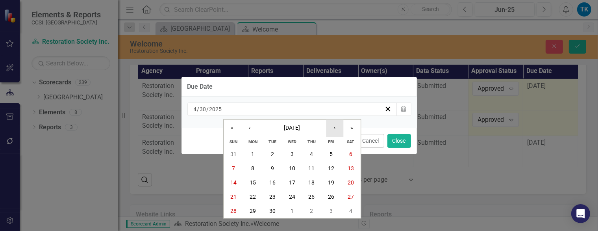
click at [337, 128] on button "›" at bounding box center [334, 128] width 17 height 17
click at [310, 208] on abbr "30" at bounding box center [312, 211] width 6 height 6
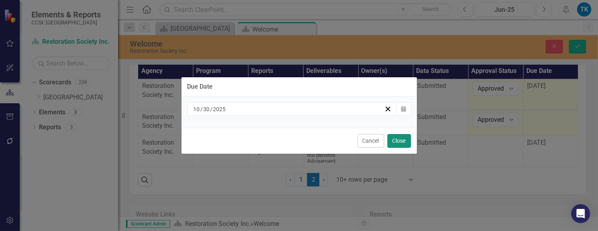
click at [396, 139] on button "Close" at bounding box center [399, 141] width 24 height 14
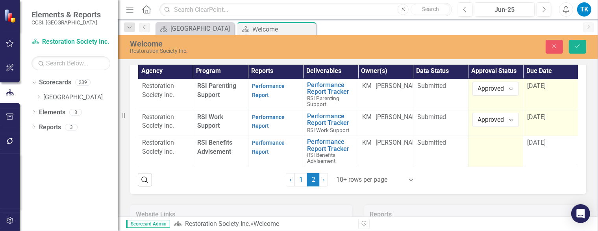
click at [471, 146] on td at bounding box center [495, 151] width 55 height 31
click at [480, 146] on div "Not Defined" at bounding box center [491, 145] width 27 height 9
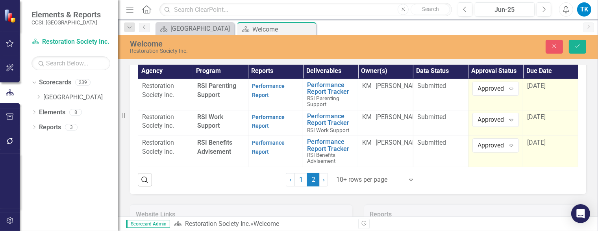
click at [534, 139] on span "4/30/25" at bounding box center [536, 142] width 18 height 7
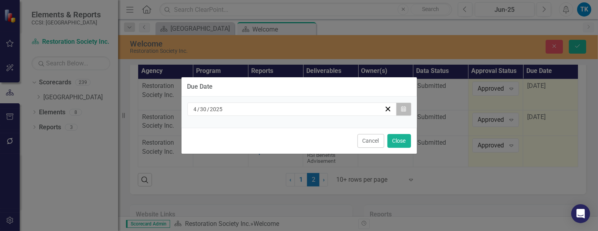
click at [408, 110] on button "Calendar" at bounding box center [403, 108] width 15 height 13
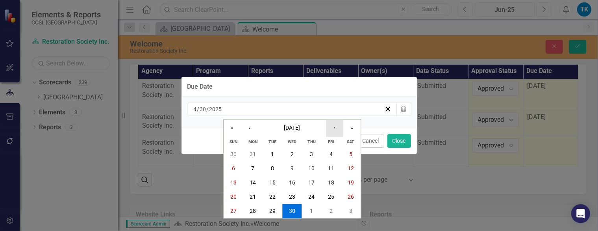
click at [335, 129] on button "›" at bounding box center [334, 128] width 17 height 17
click at [337, 129] on button "›" at bounding box center [334, 128] width 17 height 17
click at [338, 129] on button "›" at bounding box center [334, 128] width 17 height 17
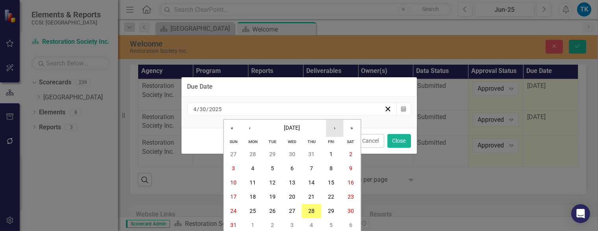
click at [333, 129] on button "›" at bounding box center [334, 128] width 17 height 17
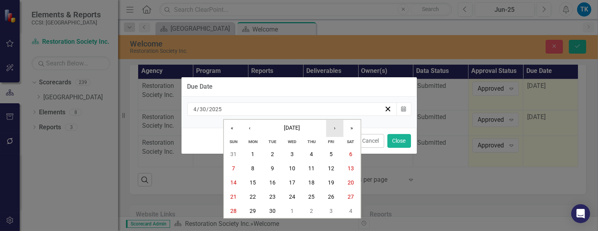
click at [334, 129] on button "›" at bounding box center [334, 128] width 17 height 17
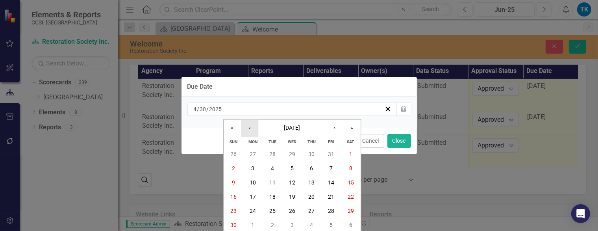
click at [250, 128] on button "‹" at bounding box center [249, 128] width 17 height 17
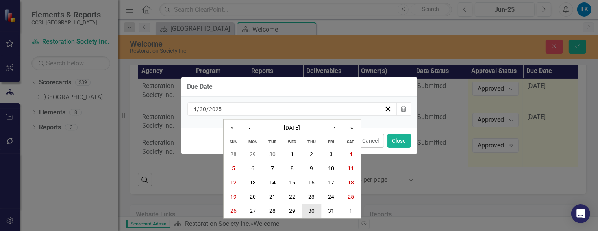
click at [313, 211] on abbr "30" at bounding box center [312, 211] width 6 height 6
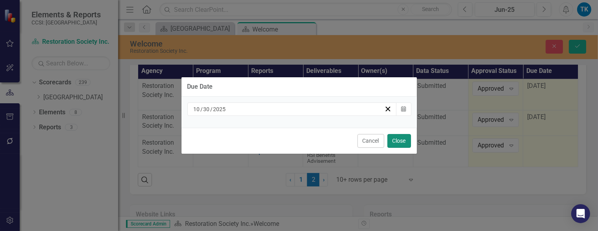
click at [395, 141] on button "Close" at bounding box center [399, 141] width 24 height 14
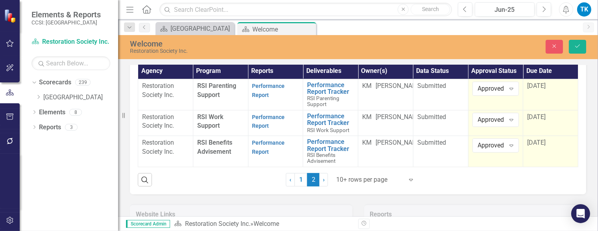
scroll to position [140, 0]
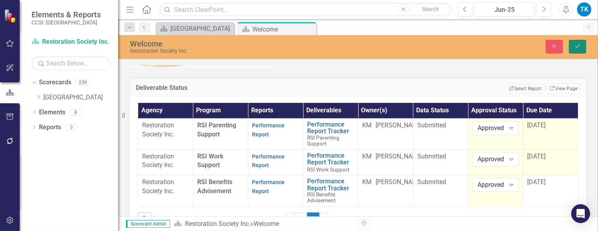
click at [573, 46] on button "Save" at bounding box center [577, 47] width 17 height 14
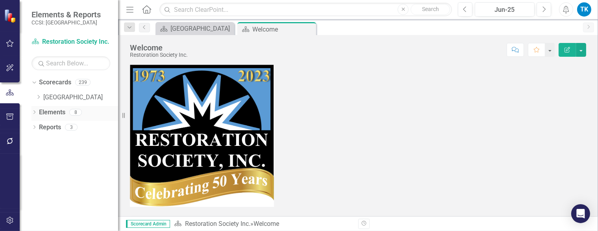
drag, startPoint x: 309, startPoint y: 29, endPoint x: 103, endPoint y: 105, distance: 219.9
click at [0, 0] on icon "Close" at bounding box center [0, 0] width 0 height 0
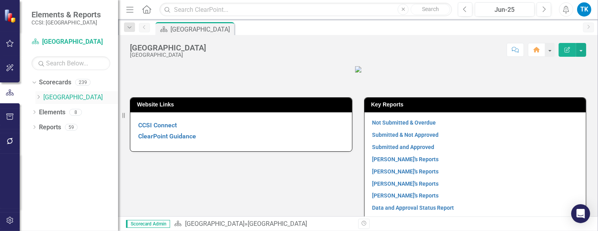
click at [42, 96] on div "Dropdown" at bounding box center [39, 97] width 8 height 7
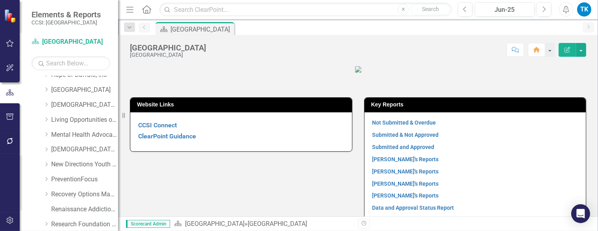
scroll to position [315, 0]
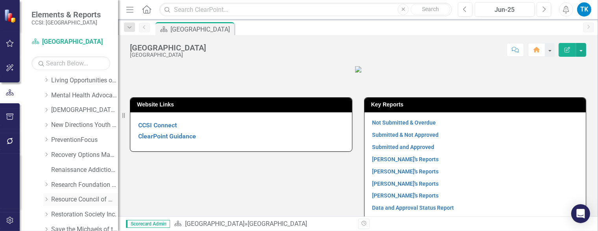
click at [55, 198] on link "Resource Council of WNY" at bounding box center [84, 199] width 67 height 9
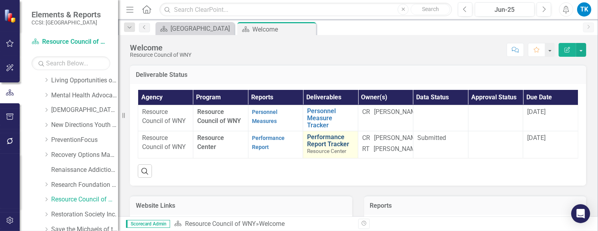
click at [329, 141] on link "Performance Report Tracker" at bounding box center [330, 140] width 47 height 14
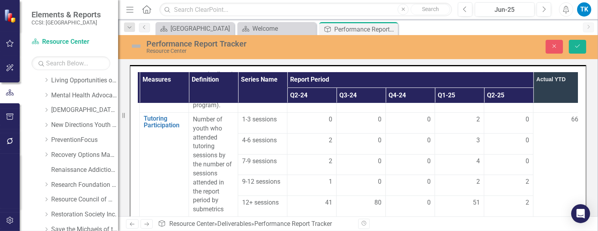
scroll to position [157, 48]
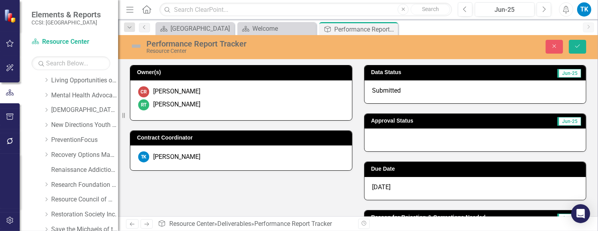
click at [394, 141] on div at bounding box center [475, 139] width 222 height 23
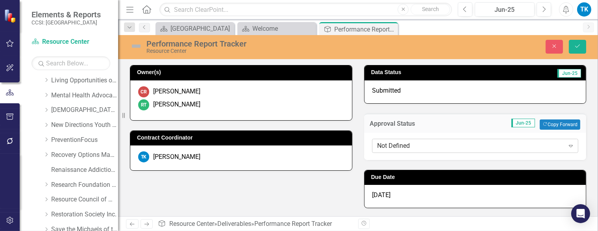
click at [377, 141] on div "Not Defined" at bounding box center [470, 145] width 187 height 9
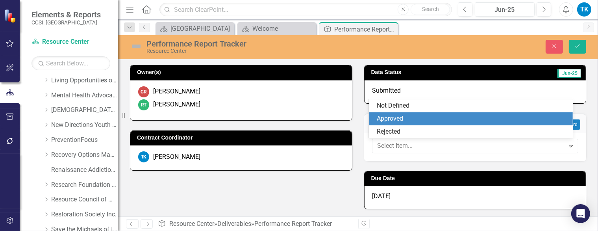
click at [384, 120] on div "Approved" at bounding box center [472, 118] width 191 height 9
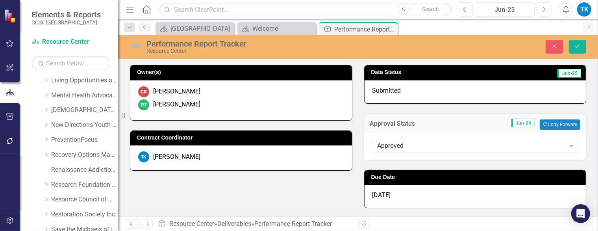
click at [379, 193] on span "[DATE]" at bounding box center [381, 194] width 18 height 7
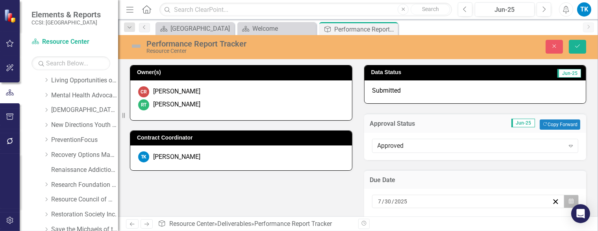
click at [564, 200] on button "Calendar" at bounding box center [571, 200] width 15 height 13
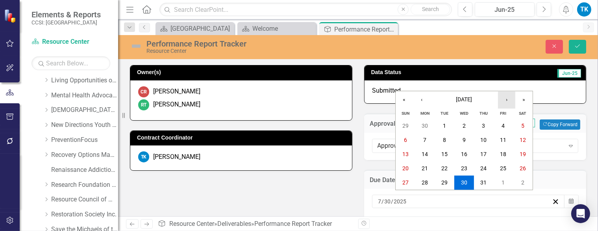
click at [504, 98] on button "›" at bounding box center [506, 99] width 17 height 17
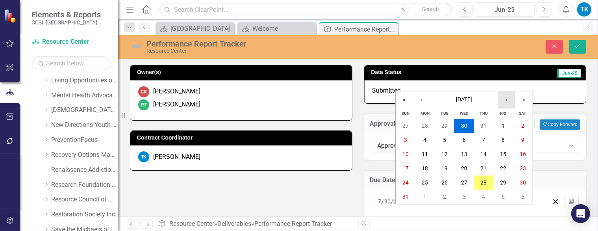
click at [504, 98] on button "›" at bounding box center [506, 99] width 17 height 17
click at [421, 99] on button "‹" at bounding box center [421, 99] width 17 height 17
click at [482, 184] on abbr "30" at bounding box center [484, 182] width 6 height 6
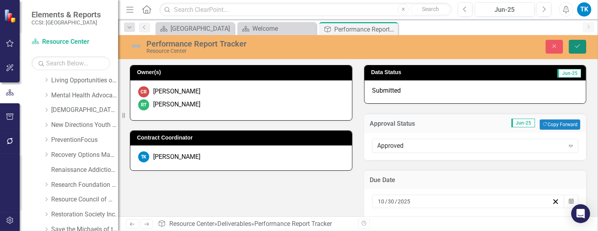
click at [575, 44] on icon "Save" at bounding box center [577, 46] width 7 height 6
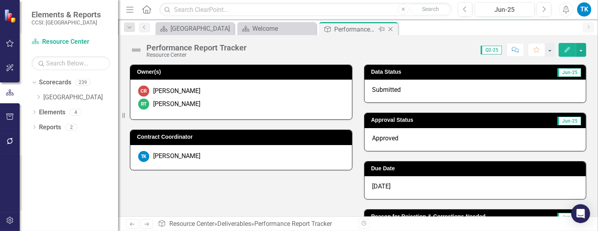
click at [392, 28] on icon "Close" at bounding box center [391, 29] width 8 height 6
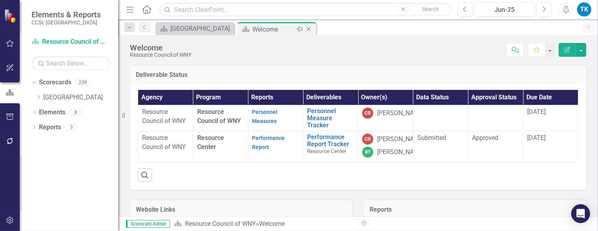
click at [312, 29] on icon "Close" at bounding box center [309, 29] width 8 height 6
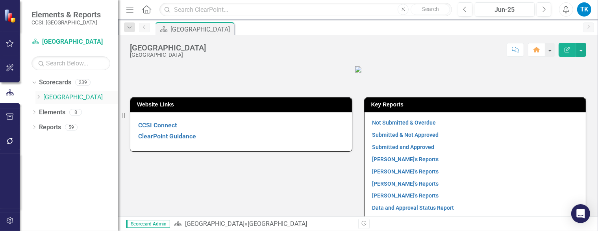
click at [39, 96] on icon "Dropdown" at bounding box center [38, 96] width 6 height 5
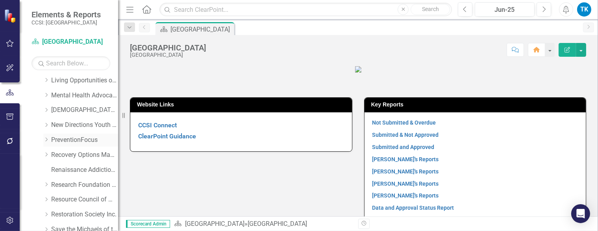
scroll to position [354, 0]
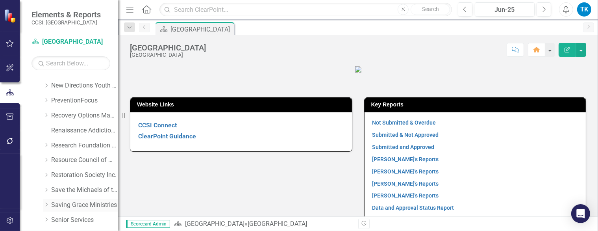
click at [80, 204] on link "Saving Grace Ministries" at bounding box center [84, 204] width 67 height 9
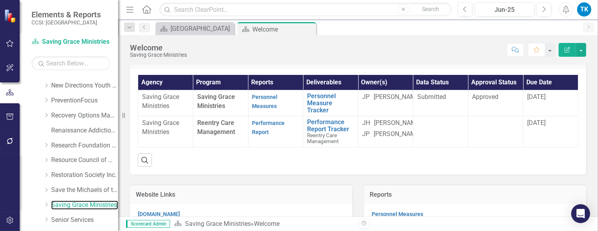
scroll to position [52, 0]
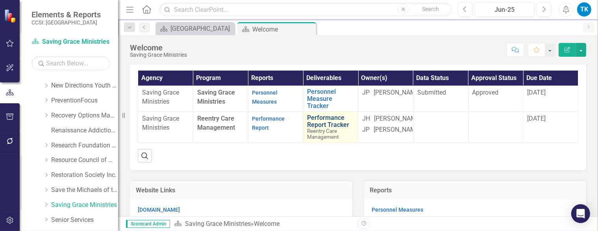
click at [316, 128] on link "Performance Report Tracker" at bounding box center [330, 121] width 47 height 14
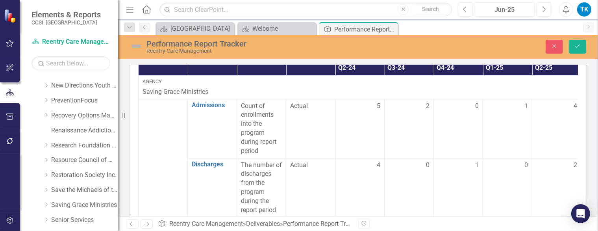
scroll to position [278, 0]
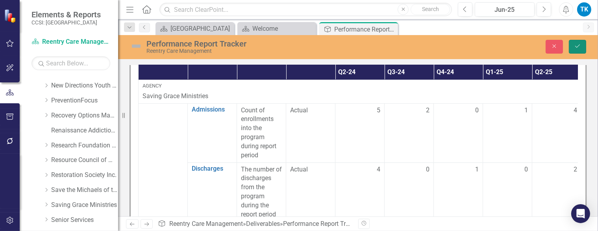
click at [576, 44] on icon "Save" at bounding box center [577, 46] width 7 height 6
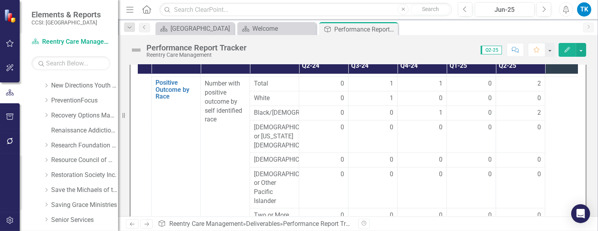
scroll to position [984, 36]
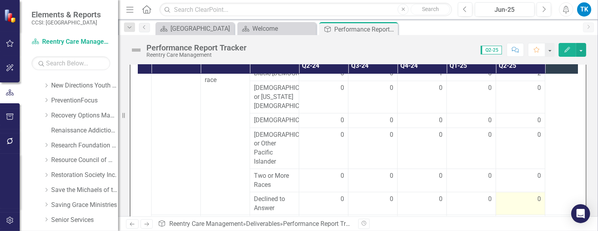
click at [527, 194] on div "0" at bounding box center [520, 198] width 41 height 9
click at [528, 194] on div "0" at bounding box center [520, 198] width 41 height 9
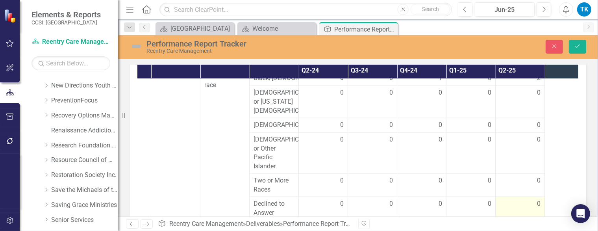
scroll to position [288, 0]
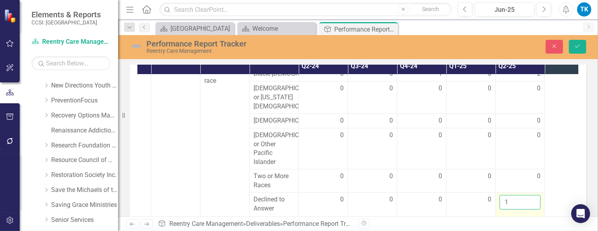
click at [533, 195] on input "1" at bounding box center [519, 202] width 41 height 15
click at [533, 195] on input "2" at bounding box center [519, 202] width 41 height 15
click at [533, 195] on input "3" at bounding box center [519, 202] width 41 height 15
click at [533, 195] on input "4" at bounding box center [519, 202] width 41 height 15
click at [533, 195] on input "5" at bounding box center [519, 202] width 41 height 15
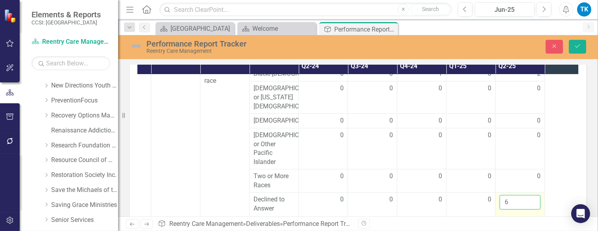
type input "6"
click at [533, 195] on input "6" at bounding box center [519, 202] width 41 height 15
click at [576, 44] on icon "Save" at bounding box center [577, 46] width 7 height 6
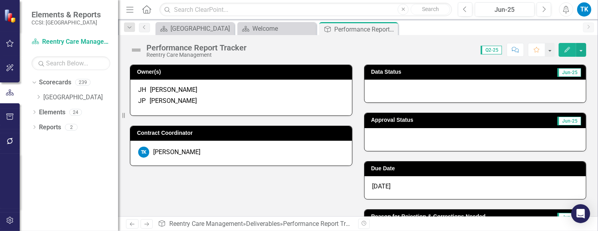
click at [386, 87] on div at bounding box center [475, 91] width 222 height 23
click at [385, 89] on div at bounding box center [475, 91] width 222 height 23
click at [386, 94] on div at bounding box center [475, 91] width 222 height 23
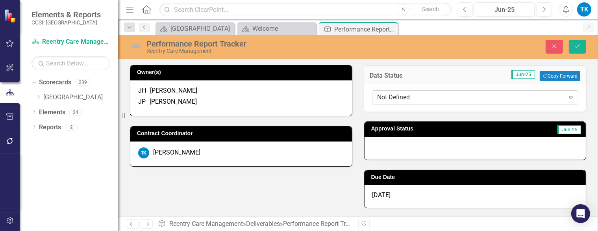
click at [386, 96] on div "Not Defined" at bounding box center [470, 97] width 187 height 9
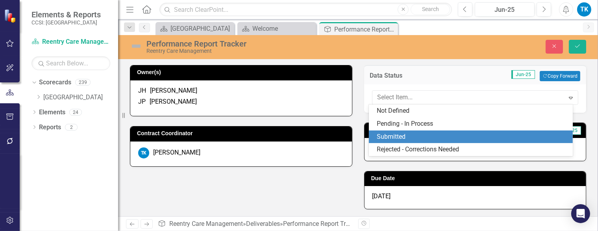
click at [405, 137] on div "Submitted" at bounding box center [472, 136] width 191 height 9
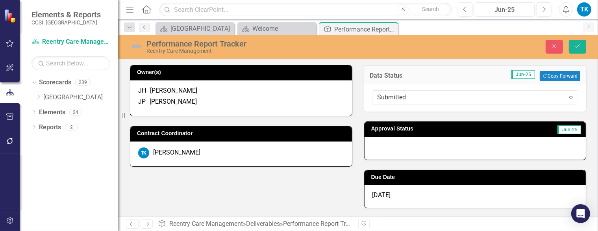
click at [398, 151] on div at bounding box center [475, 148] width 222 height 23
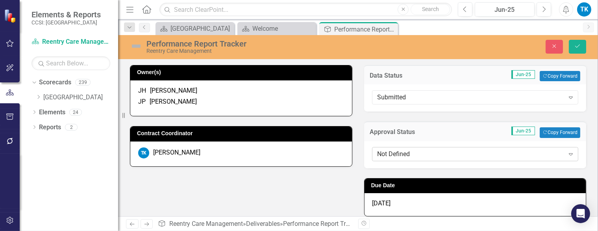
click at [387, 151] on div "Not Defined" at bounding box center [470, 153] width 187 height 9
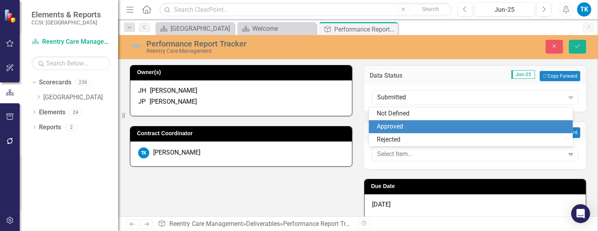
click at [390, 124] on div "Approved" at bounding box center [472, 126] width 191 height 9
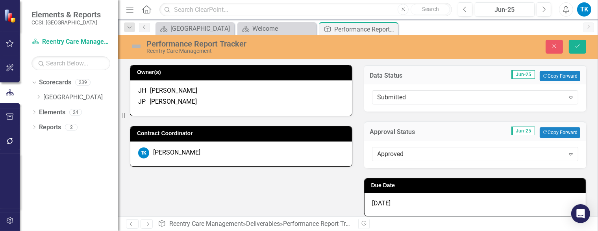
click at [400, 205] on div "[DATE]" at bounding box center [475, 204] width 222 height 23
click at [386, 202] on span "[DATE]" at bounding box center [381, 202] width 18 height 7
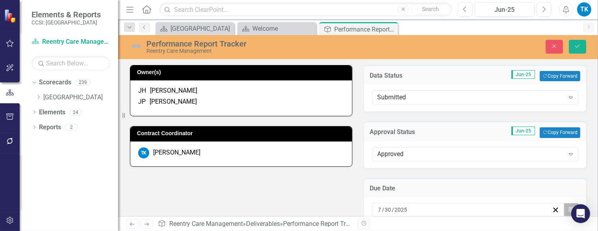
click at [570, 207] on button "Calendar" at bounding box center [571, 209] width 15 height 13
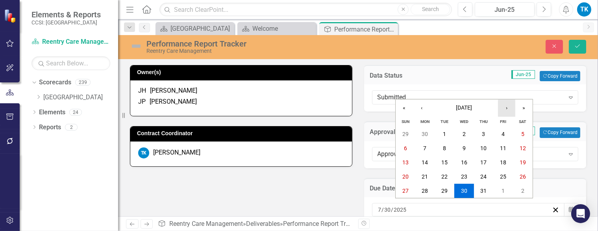
click at [507, 107] on button "›" at bounding box center [506, 107] width 17 height 17
click at [485, 191] on abbr "30" at bounding box center [484, 190] width 6 height 6
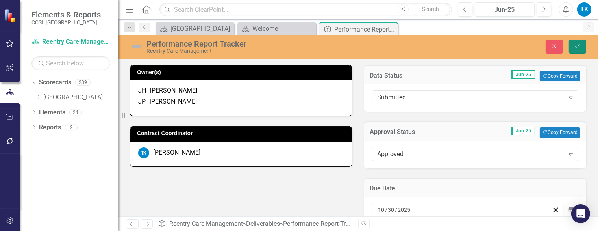
click at [578, 48] on icon "Save" at bounding box center [577, 46] width 7 height 6
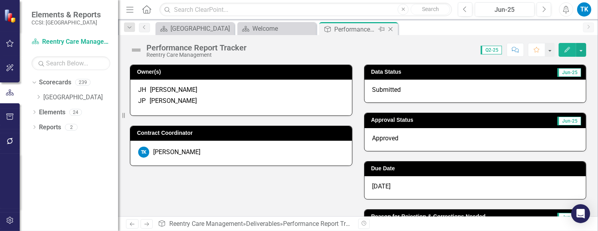
click at [390, 30] on icon "Close" at bounding box center [391, 29] width 8 height 6
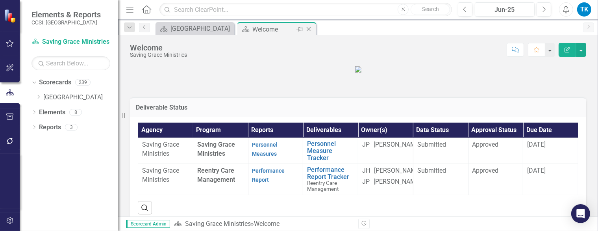
click at [309, 29] on icon at bounding box center [309, 29] width 4 height 4
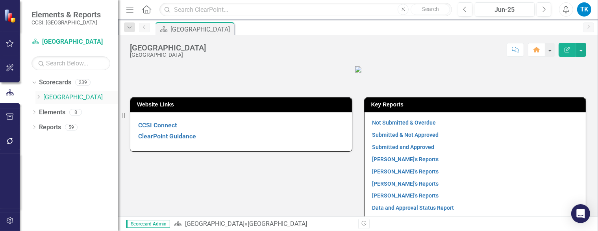
click at [40, 95] on icon "Dropdown" at bounding box center [38, 96] width 6 height 5
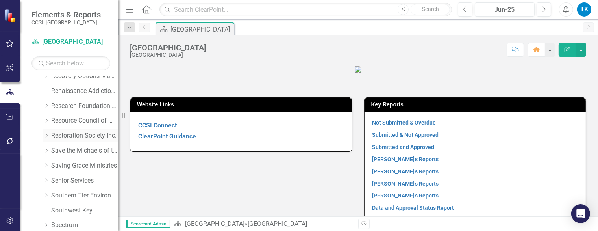
scroll to position [433, 0]
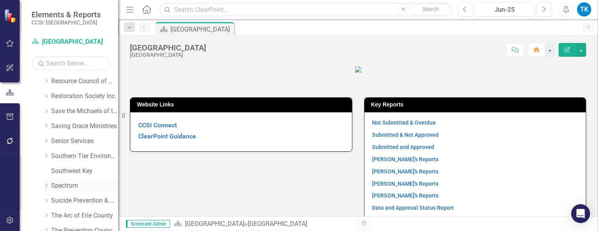
click at [54, 186] on link "Spectrum" at bounding box center [84, 185] width 67 height 9
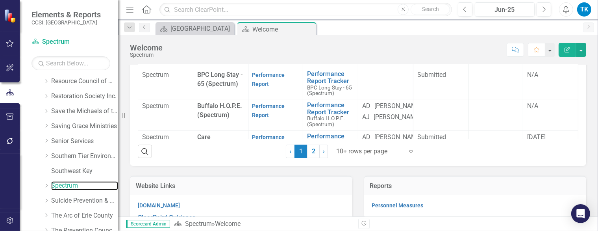
scroll to position [160, 0]
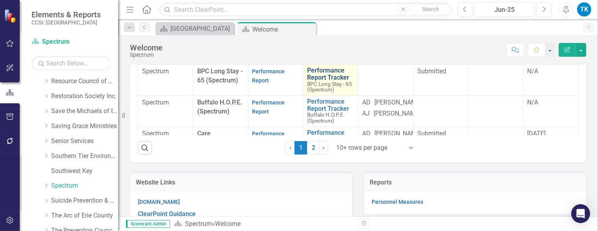
click at [315, 81] on link "Performance Report Tracker" at bounding box center [330, 74] width 47 height 14
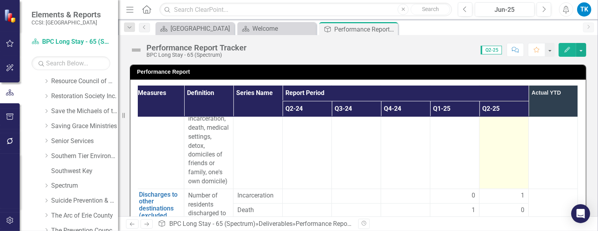
scroll to position [1299, 63]
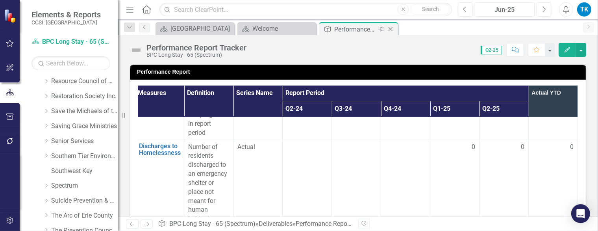
click at [391, 27] on icon "Close" at bounding box center [391, 29] width 8 height 6
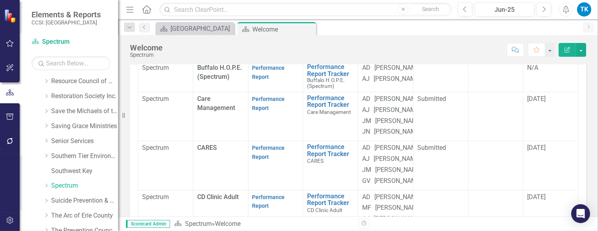
scroll to position [79, 0]
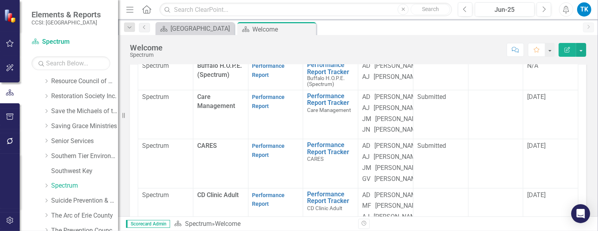
click at [481, 59] on td at bounding box center [495, 43] width 55 height 31
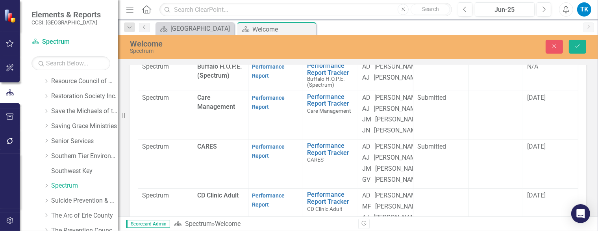
click at [480, 43] on div "Not Defined" at bounding box center [491, 38] width 27 height 9
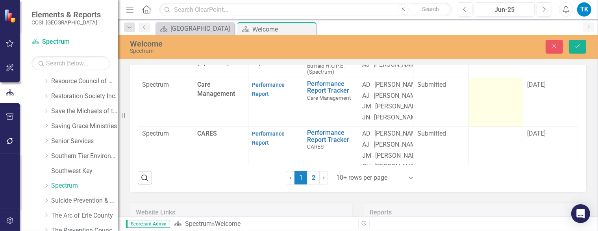
scroll to position [39, 6]
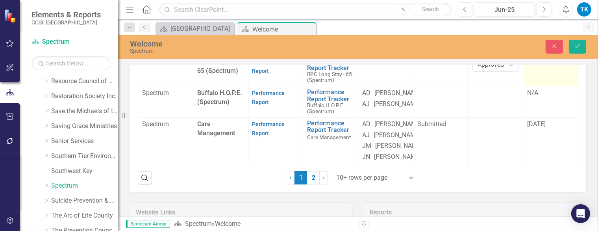
click at [527, 67] on div "N/A" at bounding box center [550, 61] width 47 height 9
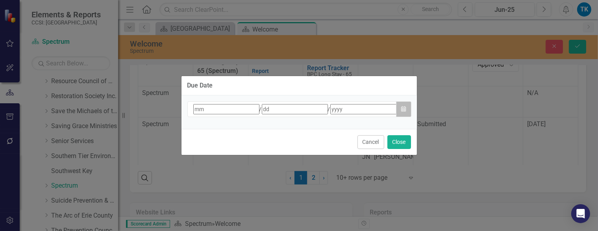
click at [406, 110] on button "Calendar" at bounding box center [403, 109] width 15 height 16
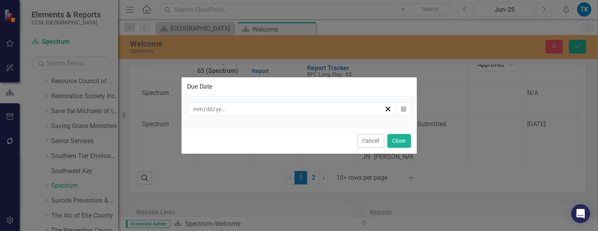
click at [290, 116] on button "›" at bounding box center [298, 124] width 17 height 17
click at [205, 116] on button "‹" at bounding box center [213, 124] width 17 height 17
click at [273, 204] on abbr "30" at bounding box center [276, 207] width 6 height 6
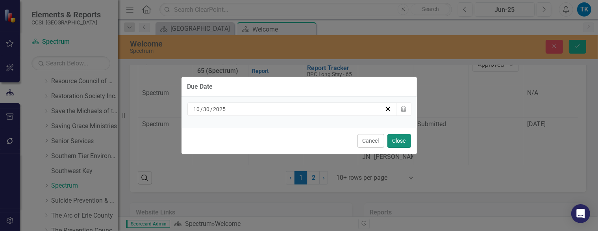
click at [405, 139] on button "Close" at bounding box center [399, 141] width 24 height 14
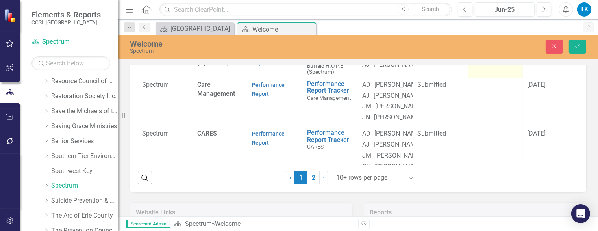
scroll to position [118, 6]
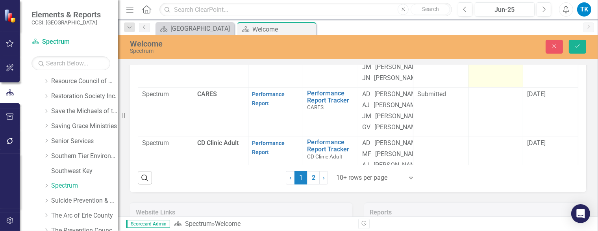
click at [483, 87] on td at bounding box center [495, 62] width 55 height 49
click at [483, 52] on div "Not Defined" at bounding box center [491, 47] width 27 height 9
click at [527, 49] on span "[DATE]" at bounding box center [536, 44] width 18 height 7
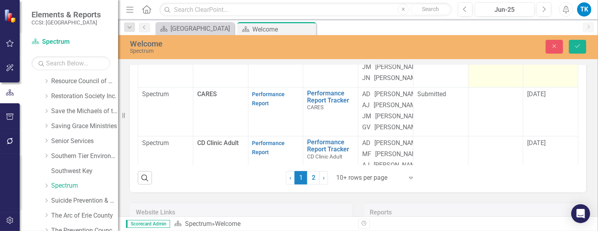
click at [527, 49] on span "[DATE]" at bounding box center [536, 44] width 18 height 7
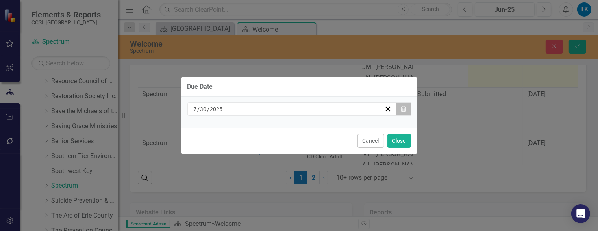
click at [406, 111] on button "Calendar" at bounding box center [403, 108] width 15 height 13
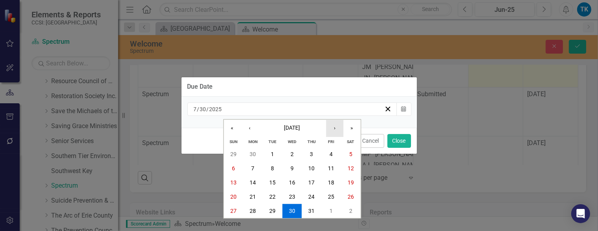
click at [337, 130] on button "›" at bounding box center [334, 128] width 17 height 17
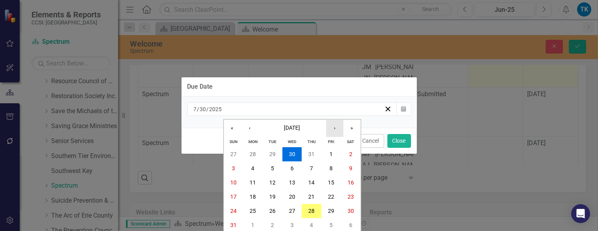
click at [337, 130] on button "›" at bounding box center [334, 128] width 17 height 17
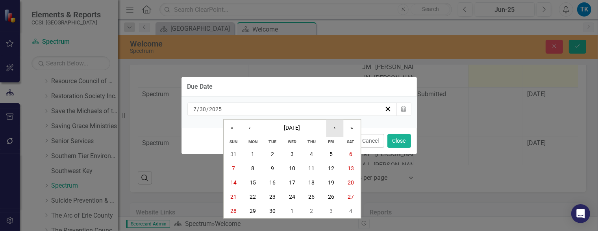
click at [337, 128] on button "›" at bounding box center [334, 128] width 17 height 17
click at [312, 210] on abbr "30" at bounding box center [312, 211] width 6 height 6
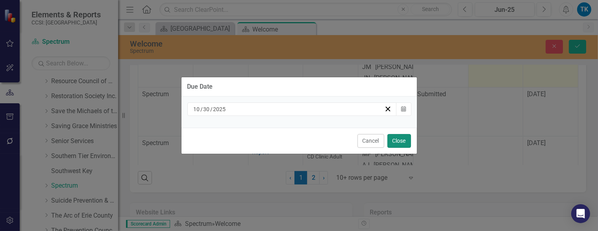
click at [398, 142] on button "Close" at bounding box center [399, 141] width 24 height 14
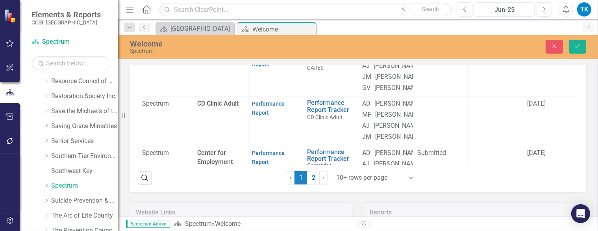
scroll to position [197, 6]
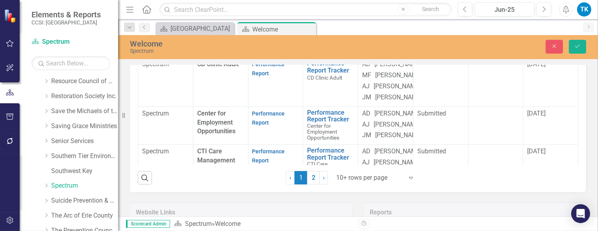
click at [473, 57] on td at bounding box center [495, 33] width 55 height 49
click at [478, 23] on div "Not Defined" at bounding box center [491, 18] width 27 height 9
click at [527, 19] on span "[DATE]" at bounding box center [536, 14] width 18 height 7
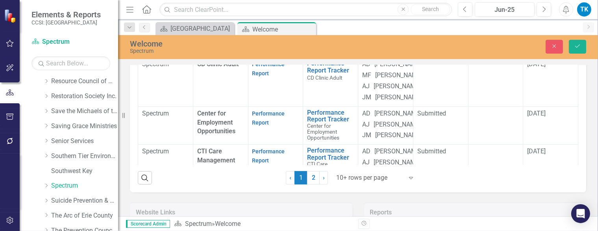
click at [527, 19] on span "[DATE]" at bounding box center [536, 14] width 18 height 7
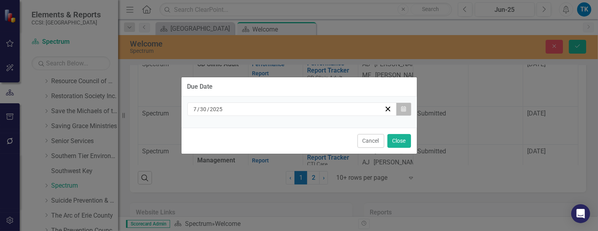
click at [404, 108] on icon "Calendar" at bounding box center [403, 109] width 5 height 6
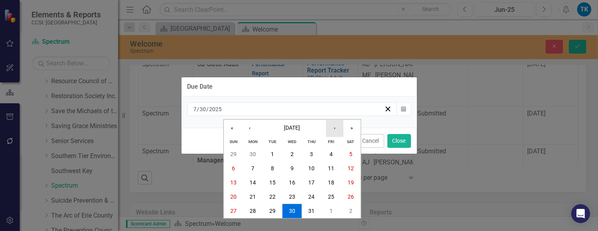
click at [333, 128] on button "›" at bounding box center [334, 128] width 17 height 17
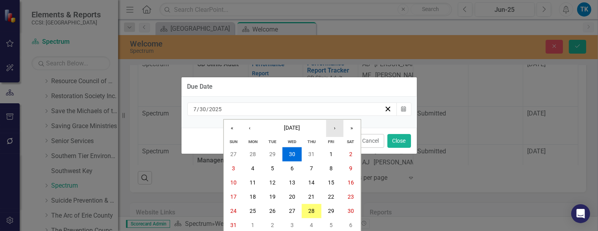
click at [333, 128] on button "›" at bounding box center [334, 128] width 17 height 17
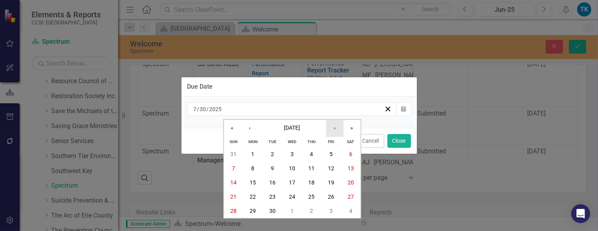
click at [336, 128] on button "›" at bounding box center [334, 128] width 17 height 17
click at [313, 209] on abbr "30" at bounding box center [312, 211] width 6 height 6
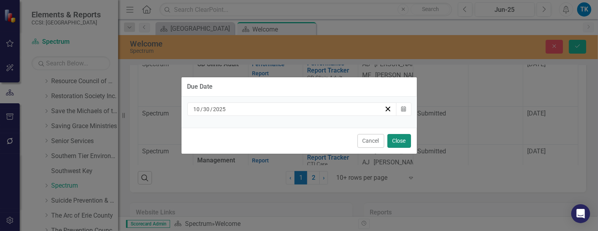
click at [401, 141] on button "Close" at bounding box center [399, 141] width 24 height 14
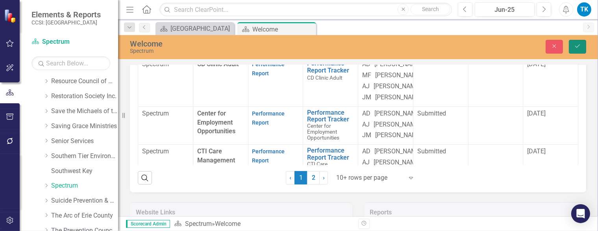
click at [578, 47] on icon "Save" at bounding box center [577, 46] width 7 height 6
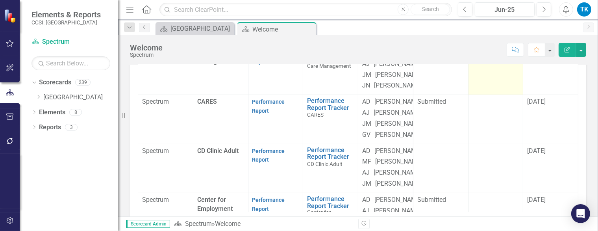
scroll to position [197, 0]
